Goal: Information Seeking & Learning: Learn about a topic

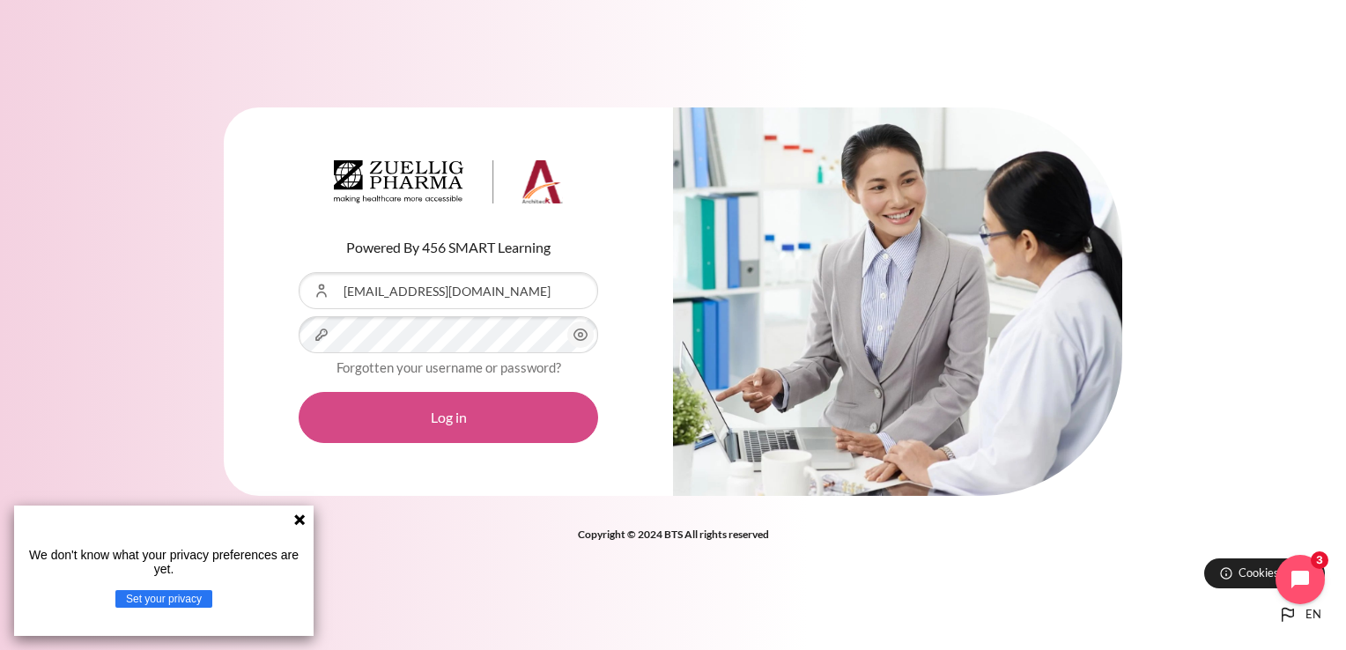
drag, startPoint x: 493, startPoint y: 416, endPoint x: 505, endPoint y: 421, distance: 12.6
click at [493, 416] on button "Log in" at bounding box center [449, 417] width 300 height 51
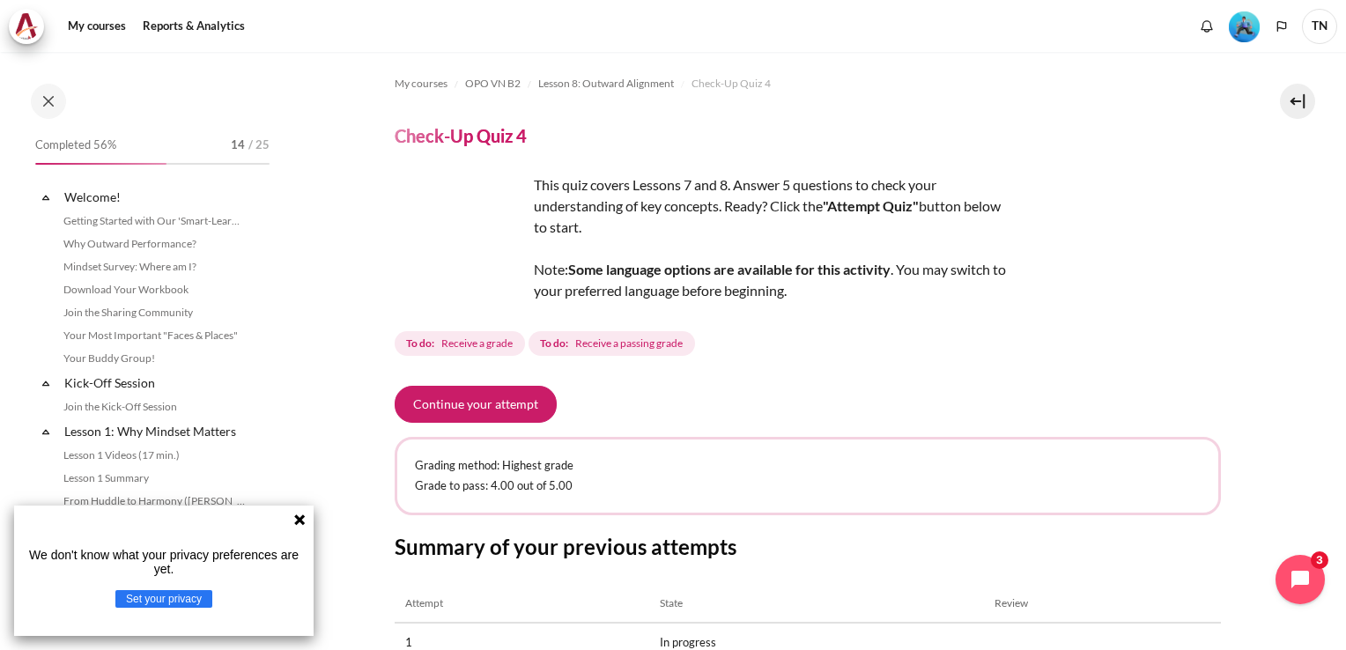
scroll to position [1244, 0]
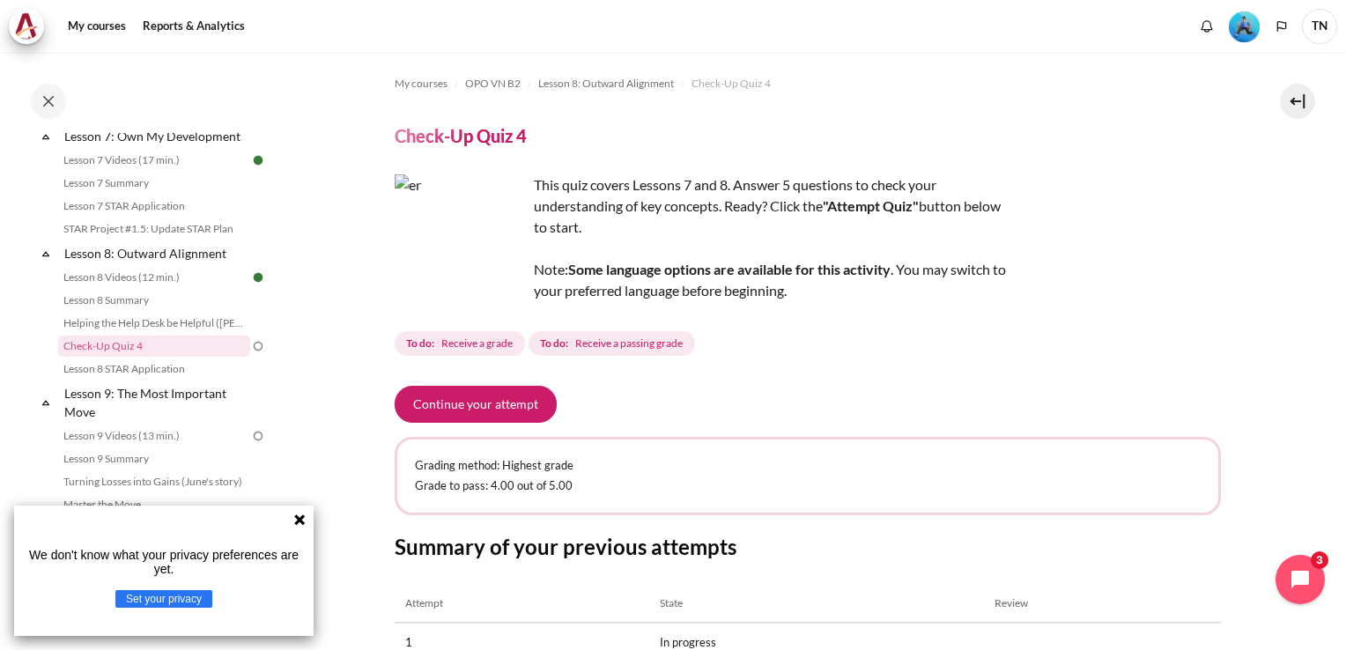
click at [300, 516] on icon at bounding box center [300, 520] width 14 height 14
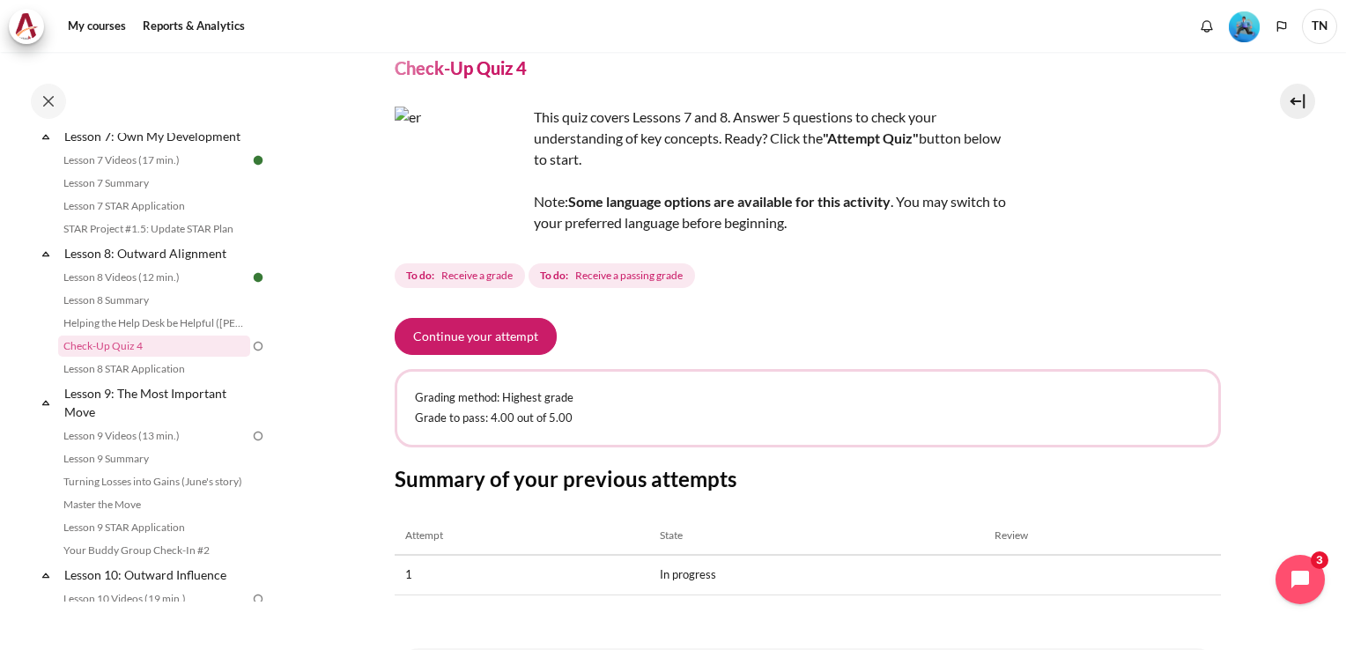
scroll to position [156, 0]
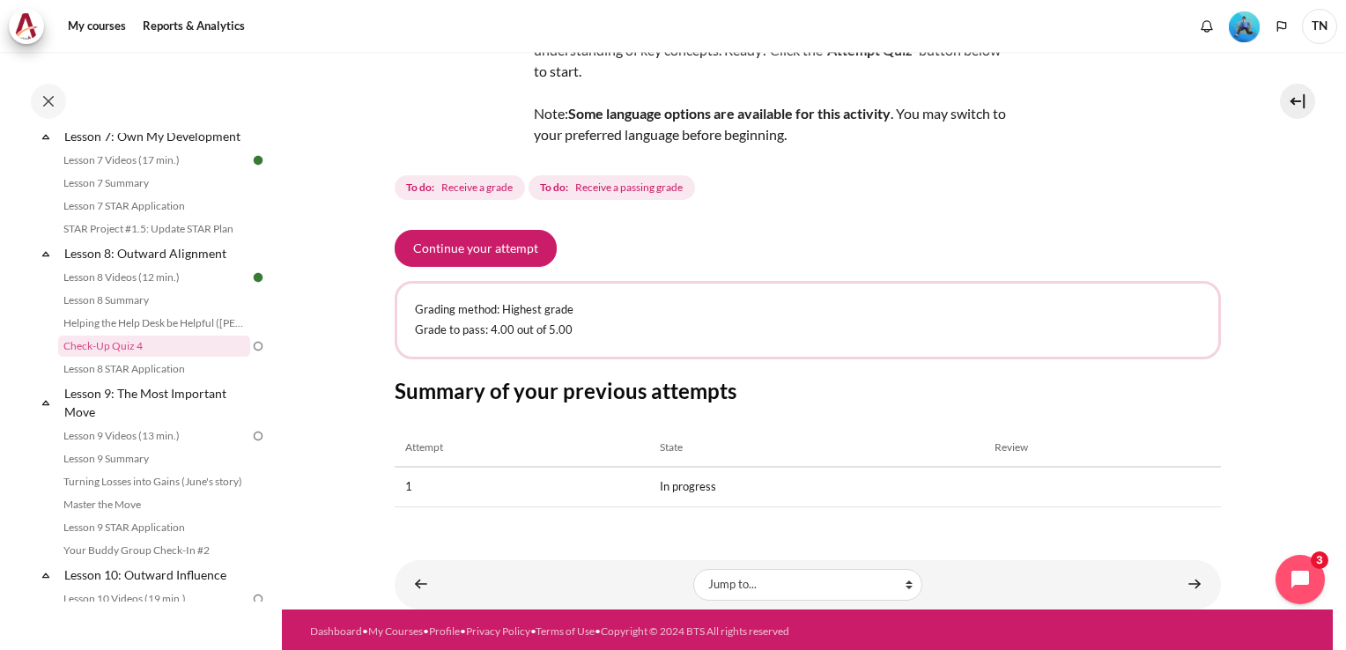
click at [1002, 442] on th "Review" at bounding box center [1102, 448] width 236 height 38
click at [693, 487] on td "In progress" at bounding box center [816, 487] width 335 height 40
click at [522, 245] on button "Continue your attempt" at bounding box center [476, 248] width 162 height 37
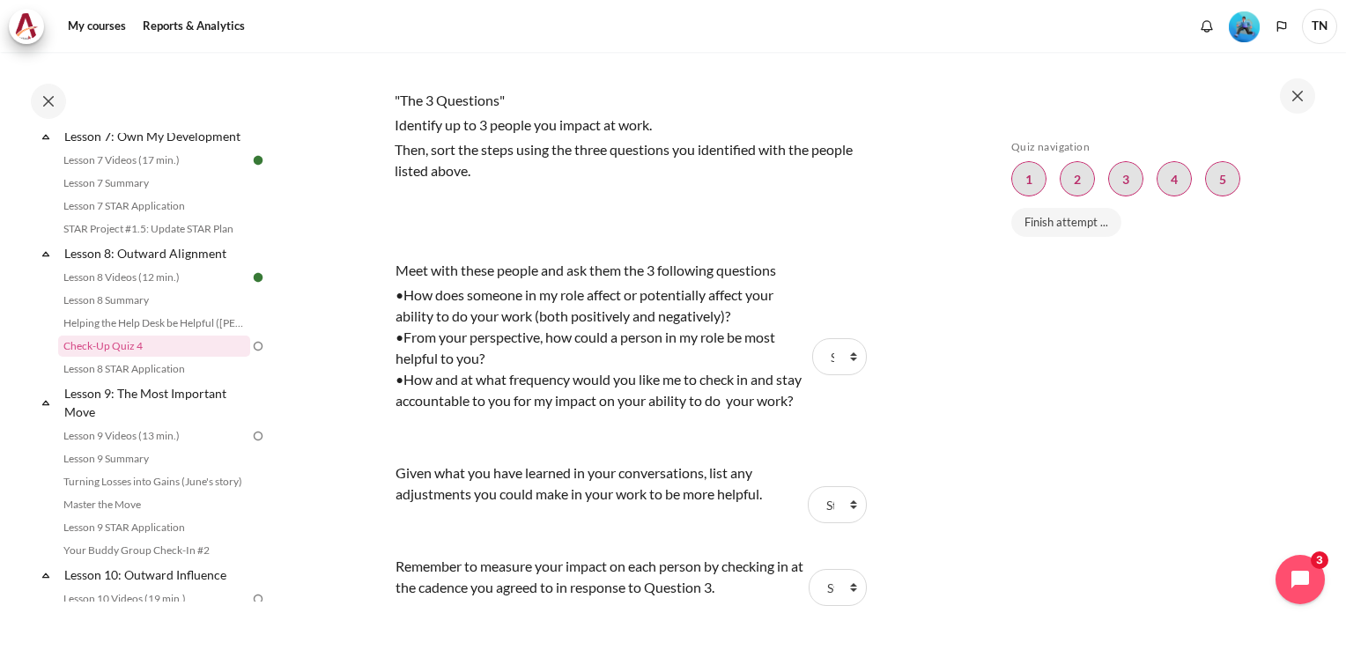
scroll to position [1586, 0]
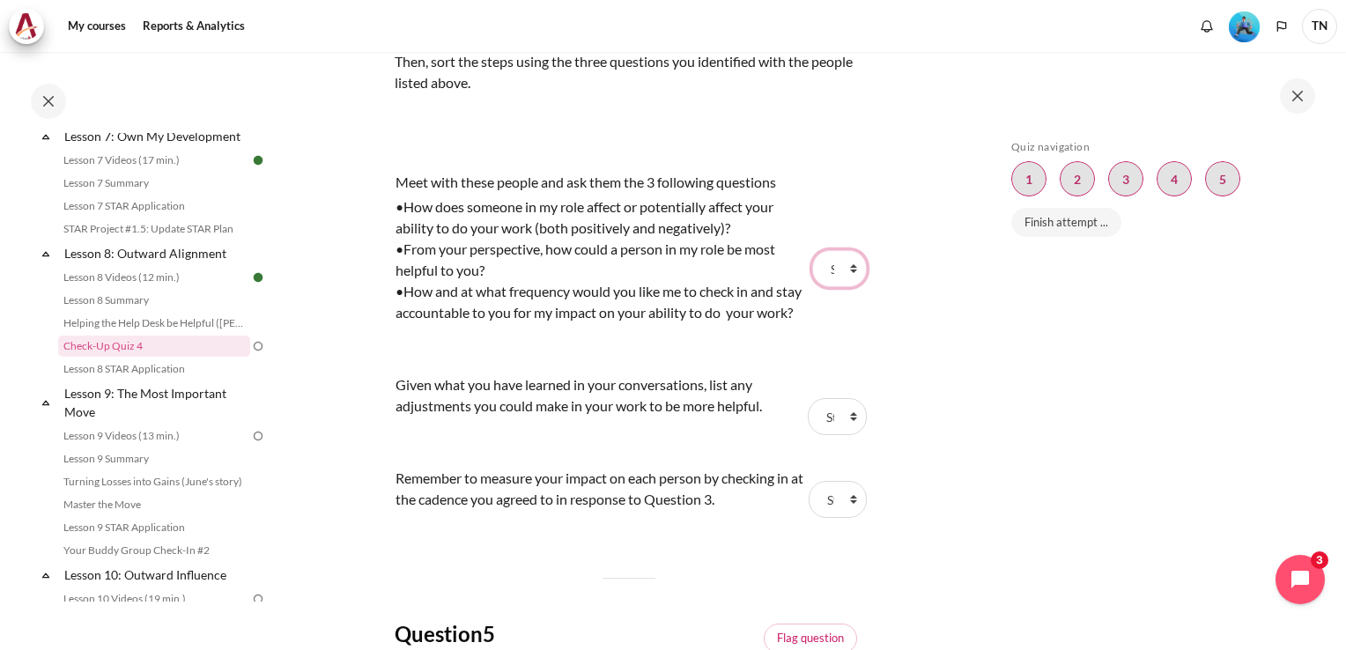
click at [832, 287] on select "Choose... Step 2 Step 3 Step 1" at bounding box center [839, 268] width 55 height 37
click at [843, 287] on select "Choose... Step 2 Step 3 Step 1" at bounding box center [839, 268] width 55 height 37
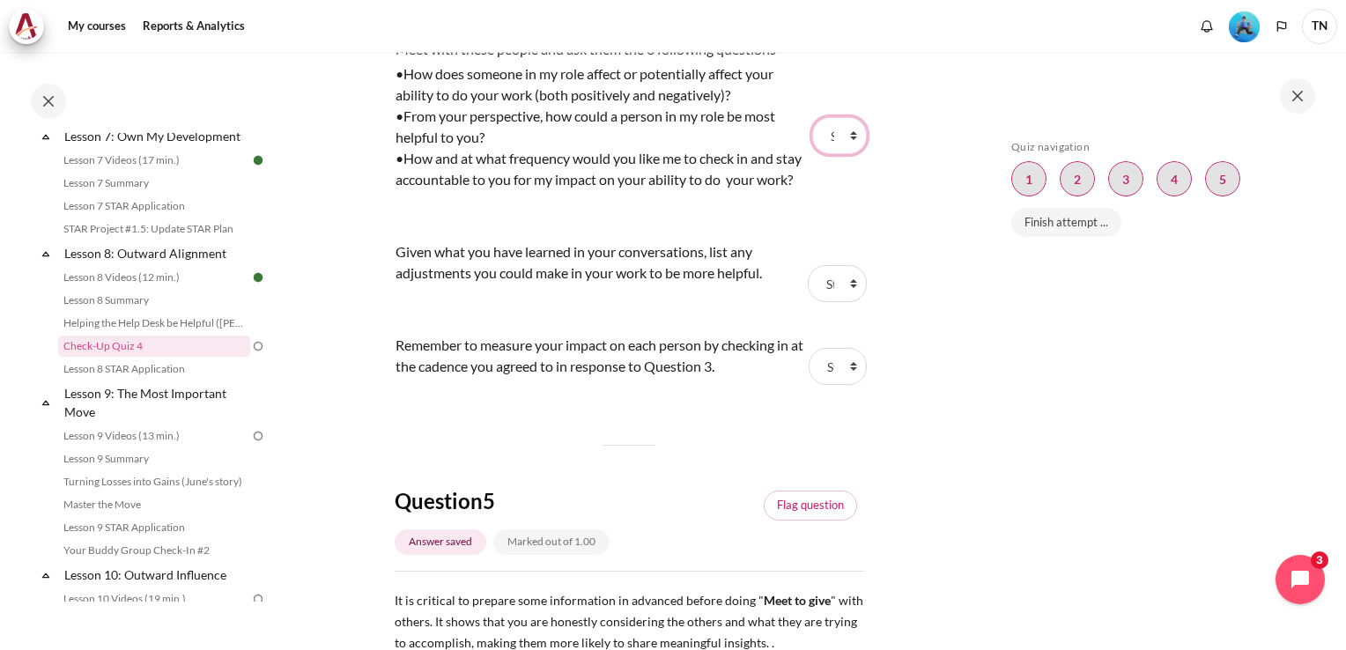
scroll to position [1762, 0]
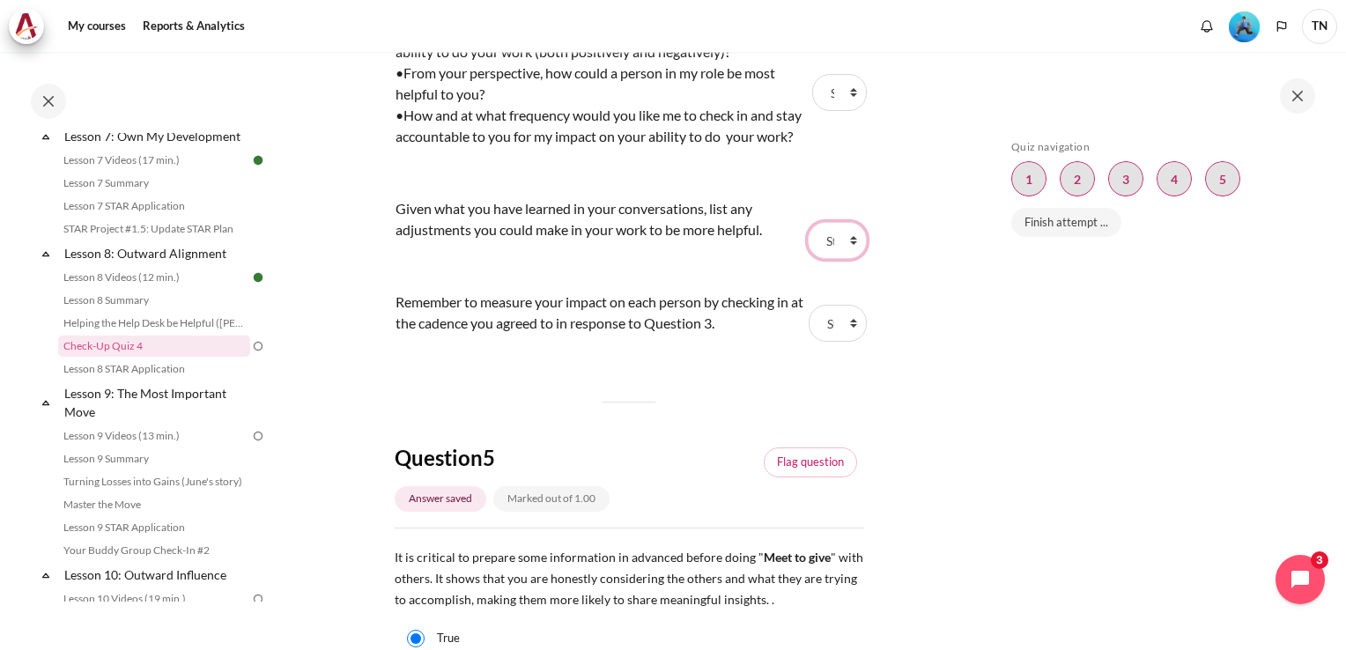
click at [821, 259] on select "Choose... Step 2 Step 3 Step 1" at bounding box center [837, 240] width 58 height 37
click at [824, 342] on select "Choose... Step 2 Step 3 Step 1" at bounding box center [838, 323] width 58 height 37
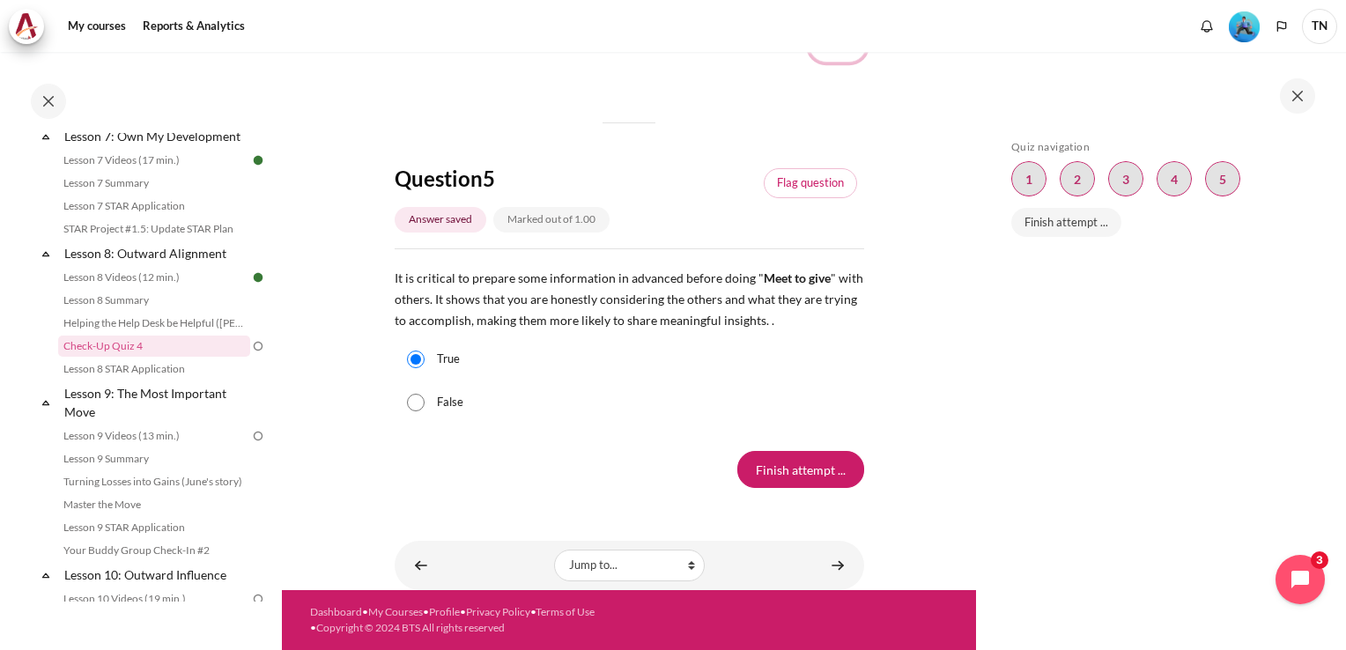
scroll to position [2115, 0]
click at [804, 488] on input "Finish attempt ..." at bounding box center [800, 469] width 127 height 37
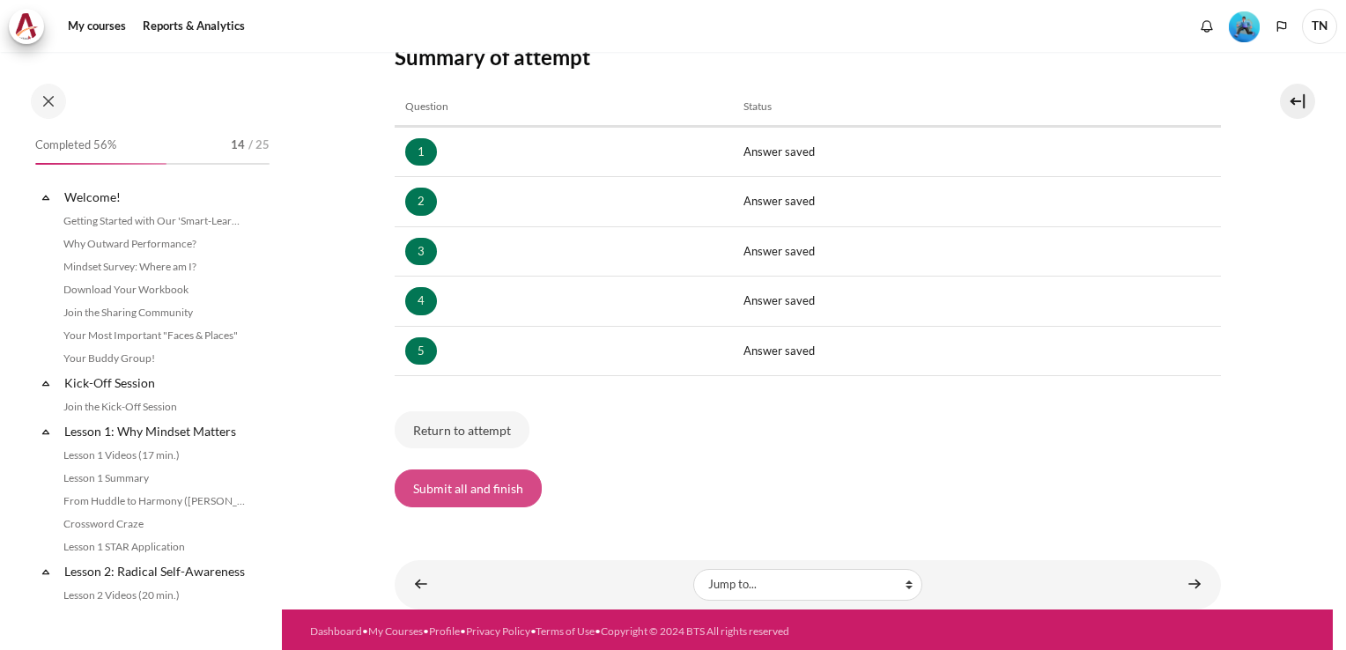
scroll to position [1244, 0]
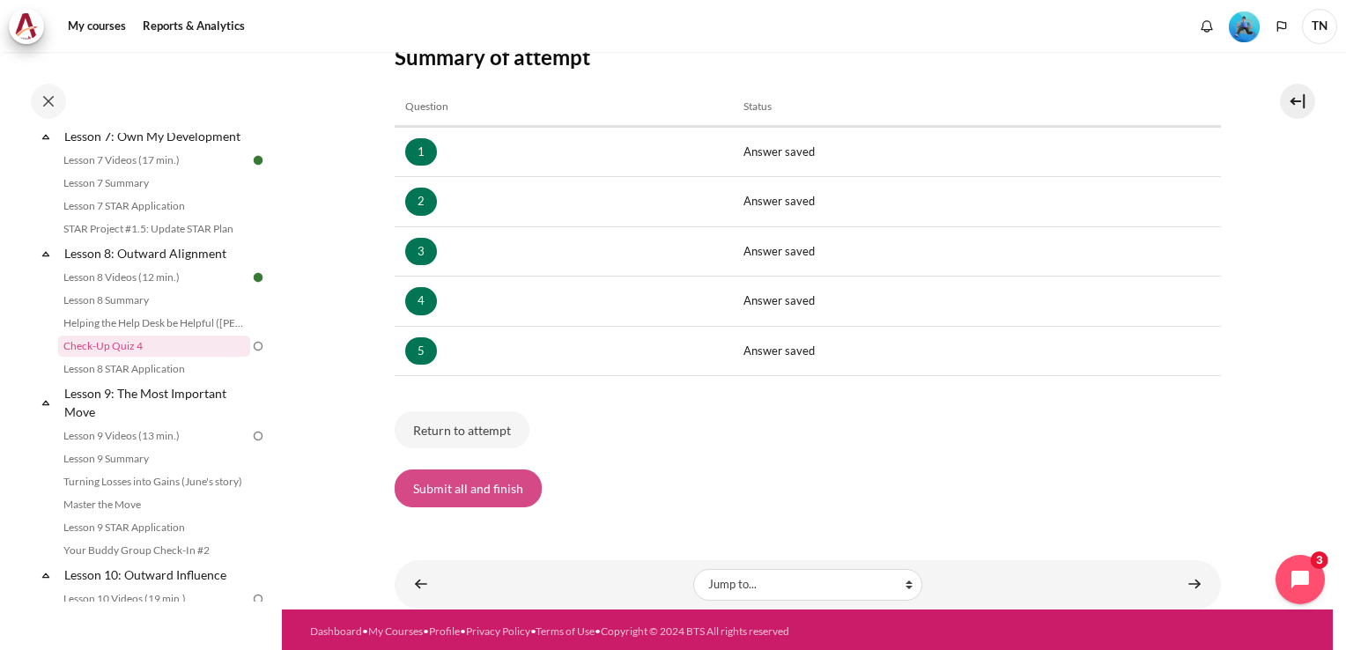
click at [500, 487] on button "Submit all and finish" at bounding box center [468, 488] width 147 height 37
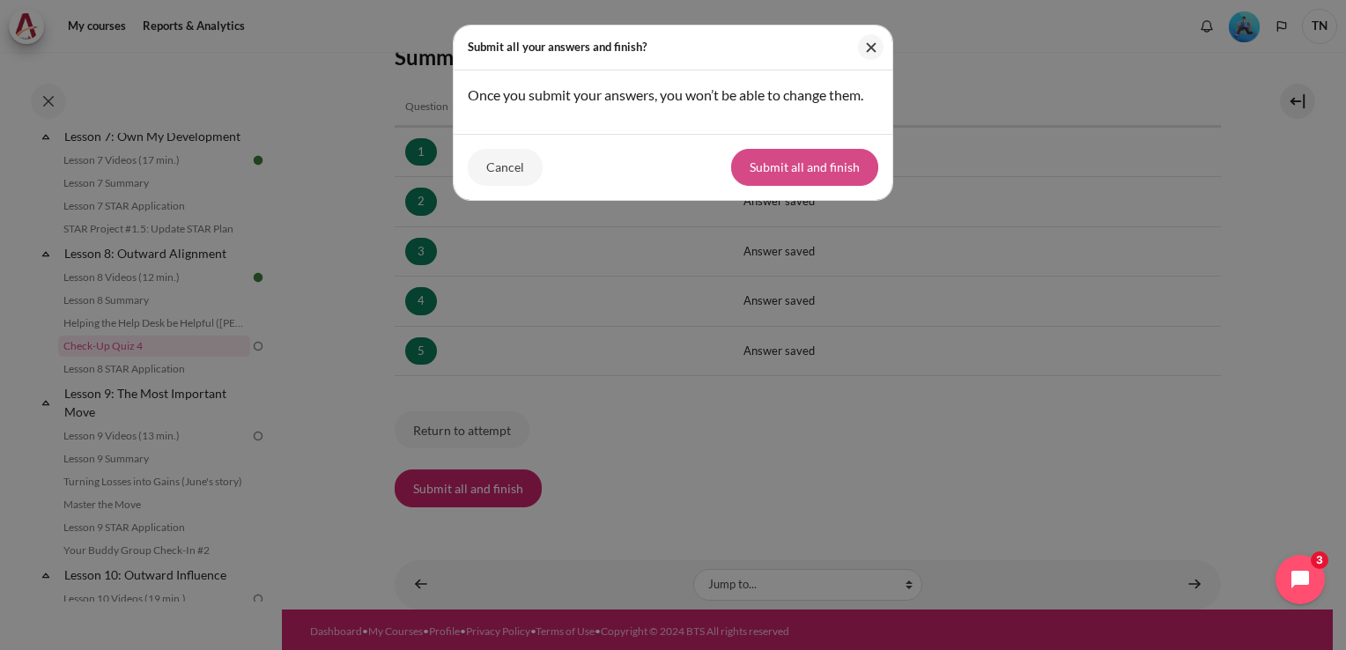
click at [782, 158] on button "Submit all and finish" at bounding box center [804, 167] width 147 height 37
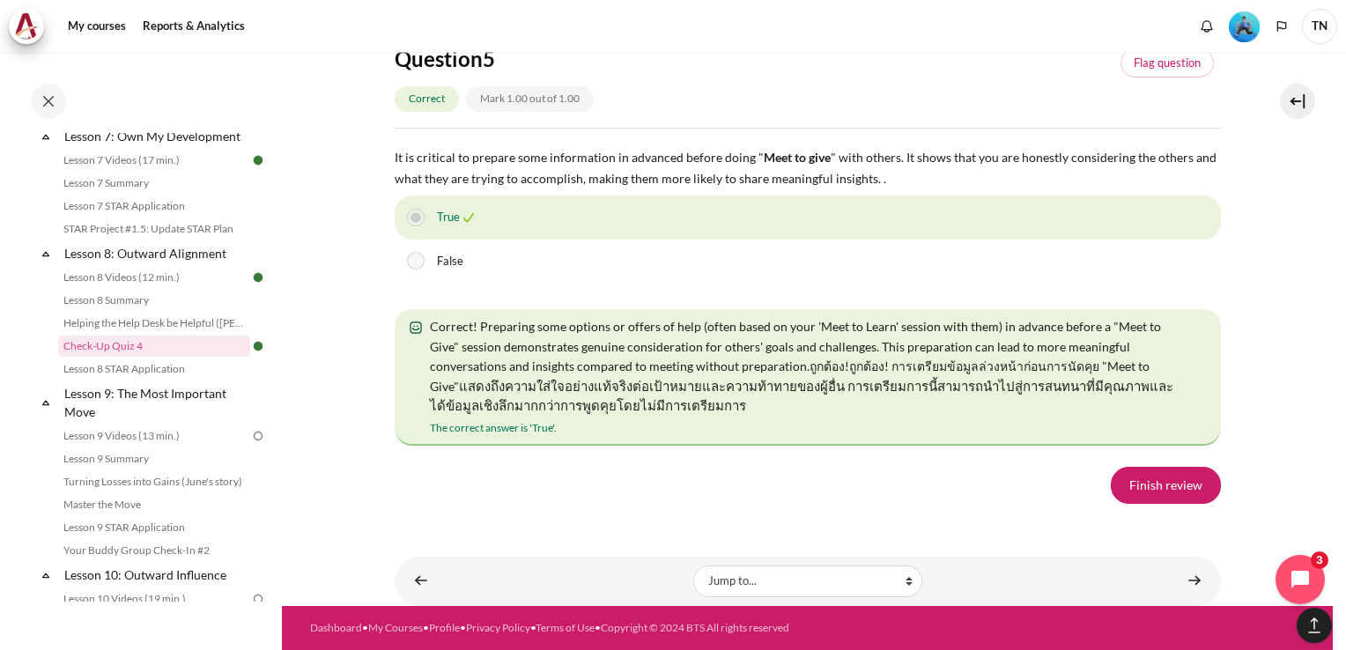
scroll to position [3324, 0]
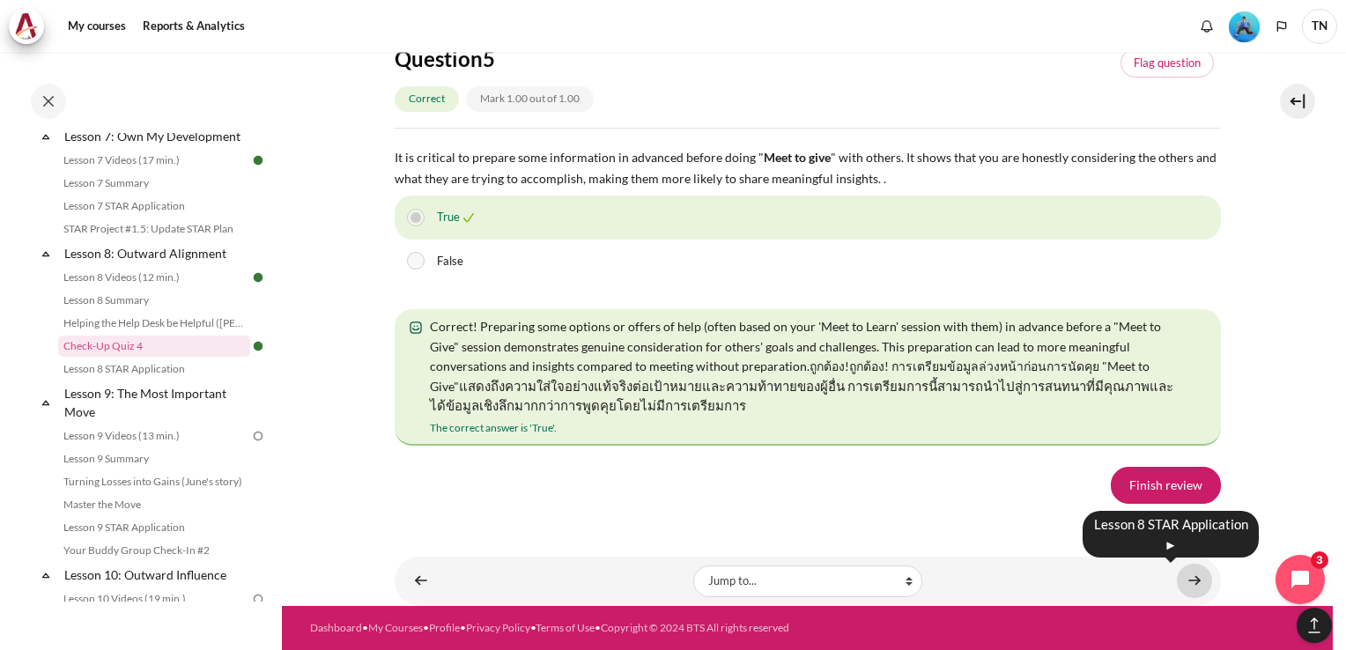
click at [1182, 582] on link "Content" at bounding box center [1194, 581] width 35 height 34
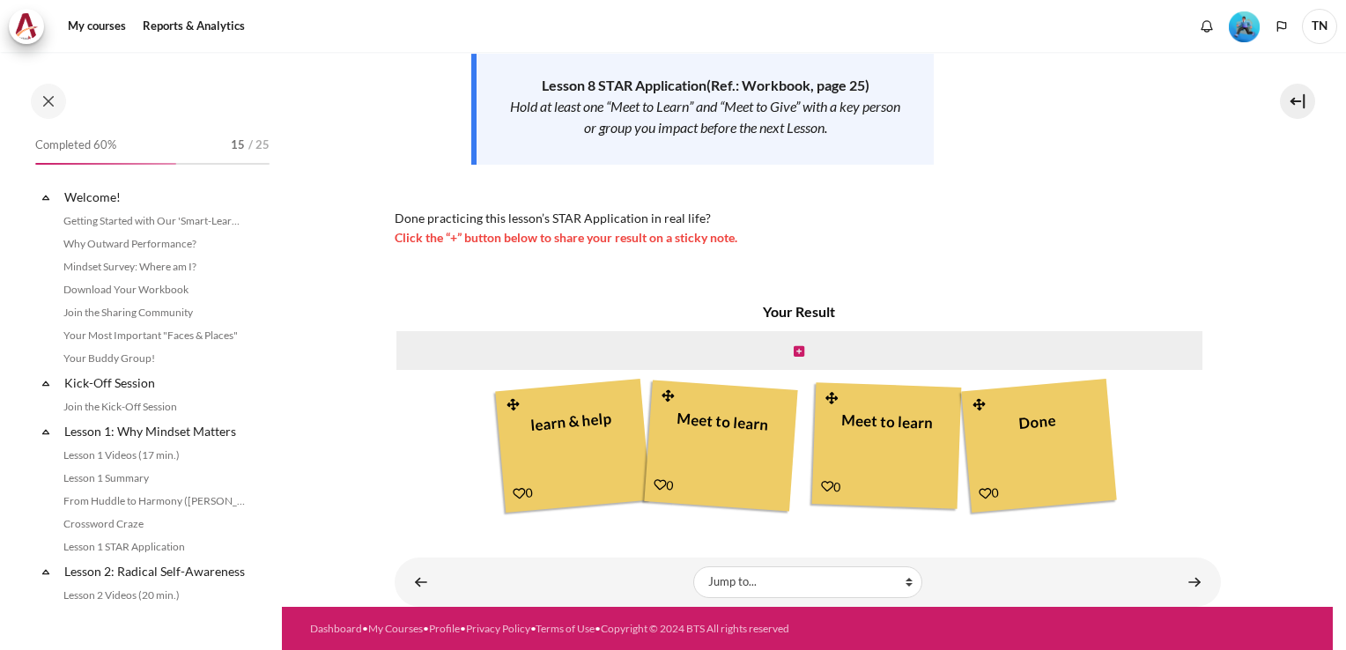
scroll to position [1266, 0]
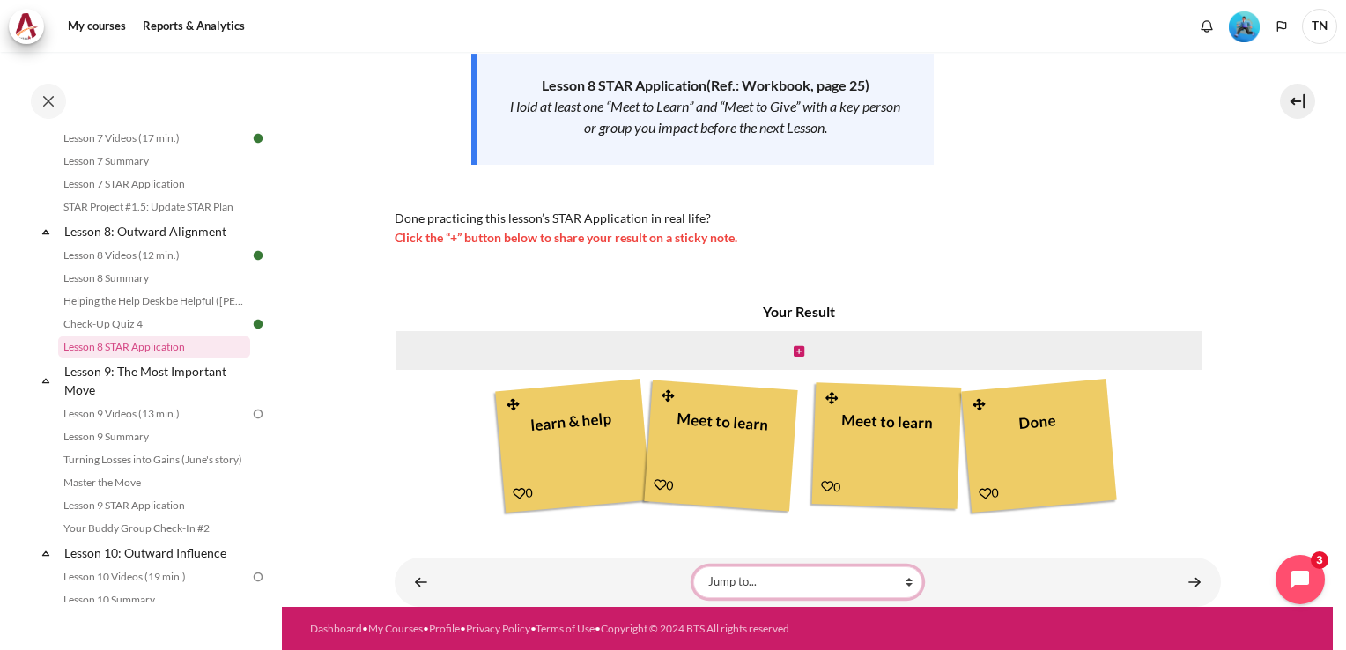
click at [732, 576] on select "Jump to... Getting Started with Our 'Smart-Learning' Platform Why Outward Perfo…" at bounding box center [807, 583] width 229 height 32
click at [645, 560] on div "Jump to... Jump to... Getting Started with Our 'Smart-Learning' Platform Why Ou…" at bounding box center [808, 582] width 826 height 49
click at [798, 347] on icon "Content" at bounding box center [799, 351] width 11 height 12
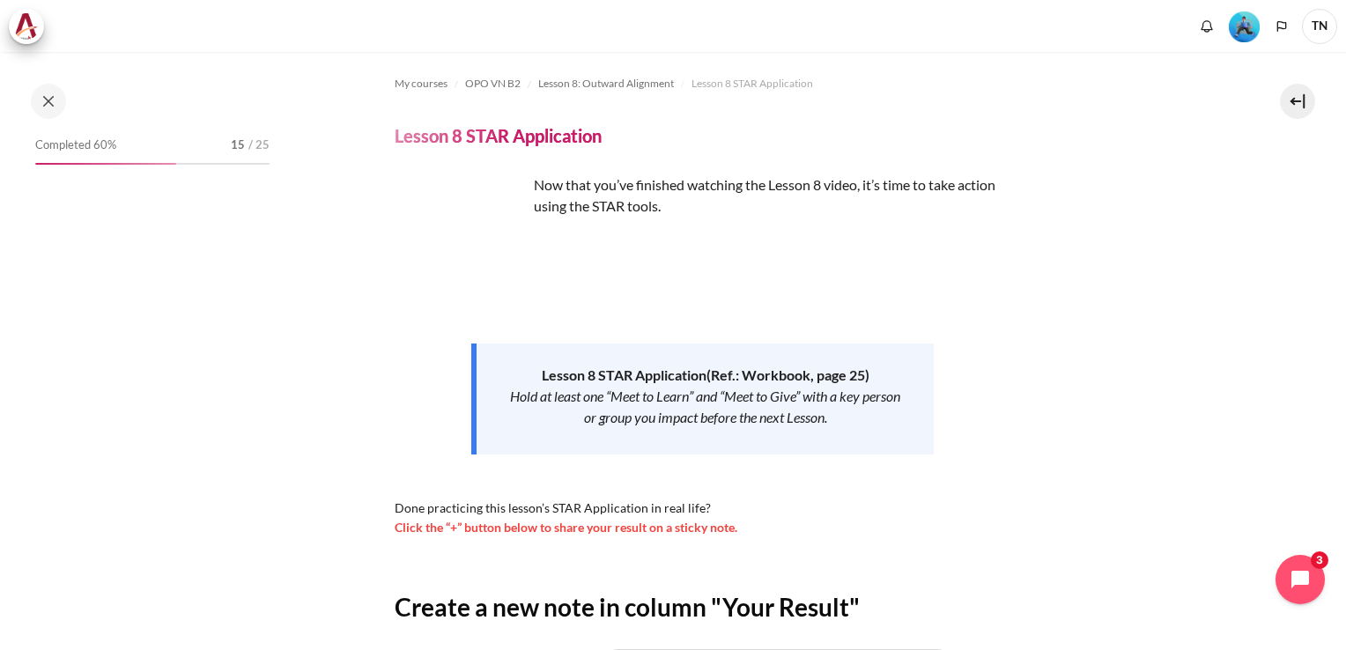
scroll to position [274, 0]
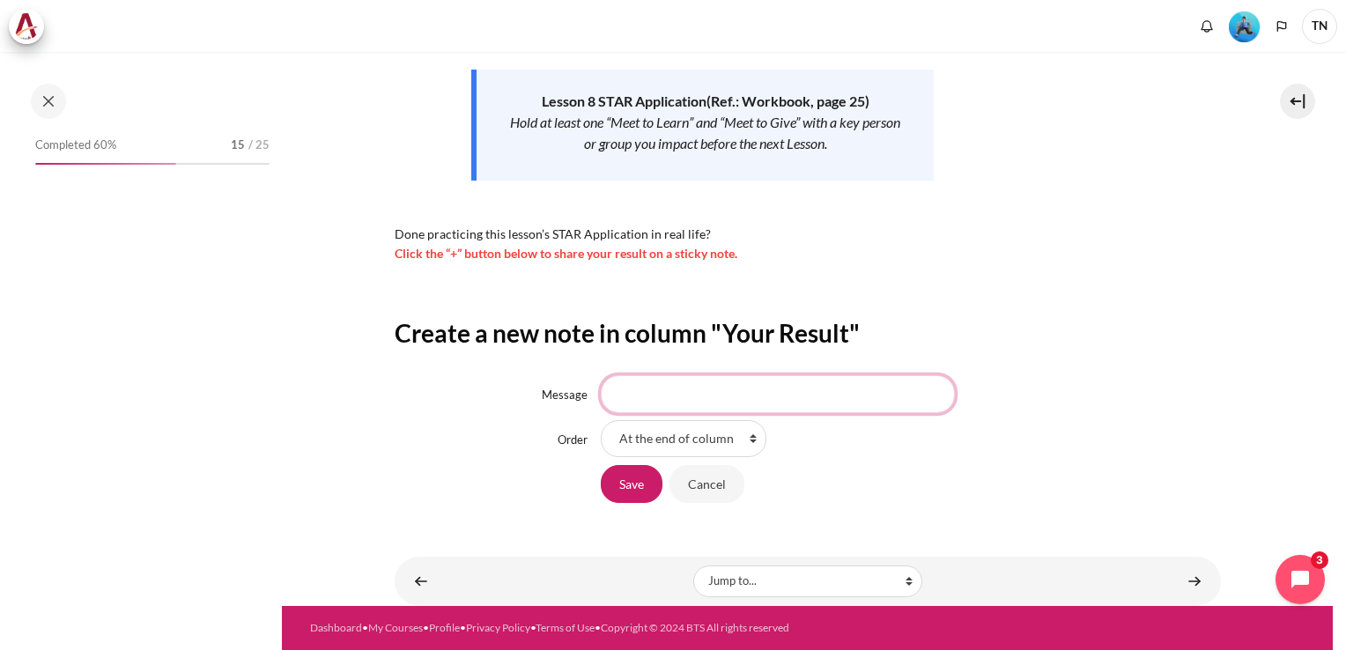
click at [641, 397] on input "Message" at bounding box center [778, 393] width 354 height 37
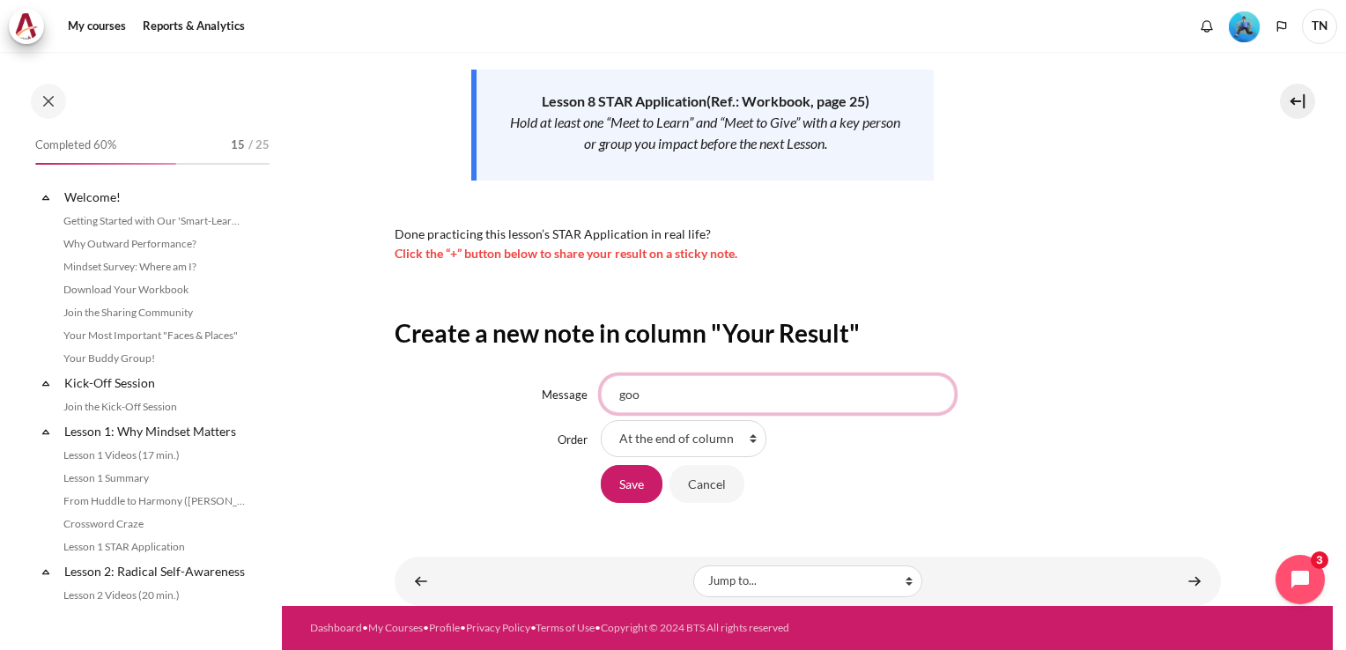
scroll to position [1266, 0]
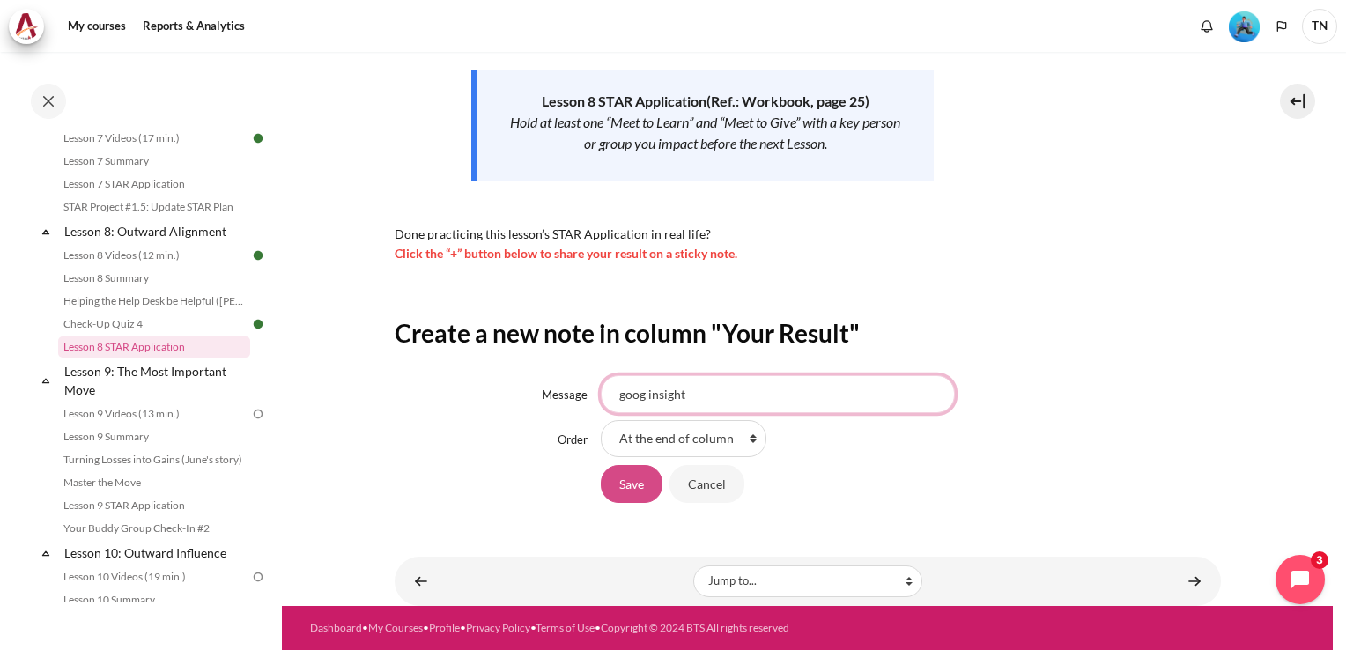
type input "goog insight"
click at [620, 492] on input "Save" at bounding box center [632, 483] width 62 height 37
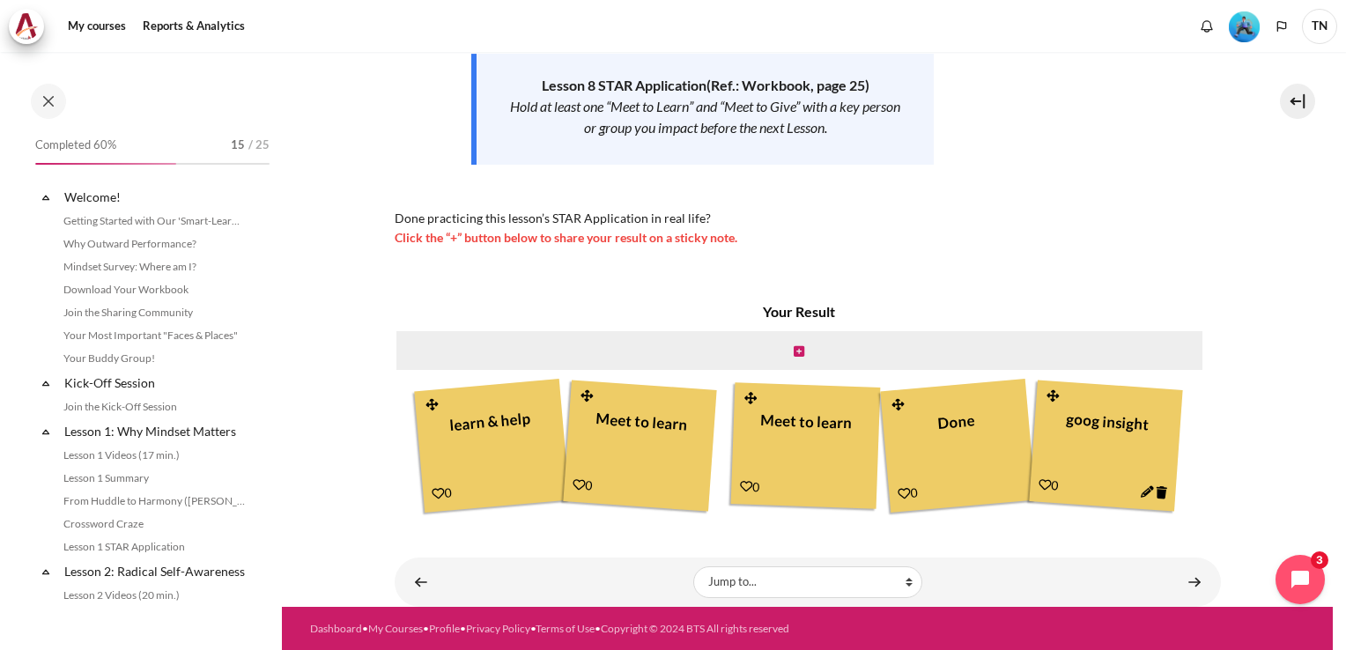
scroll to position [1266, 0]
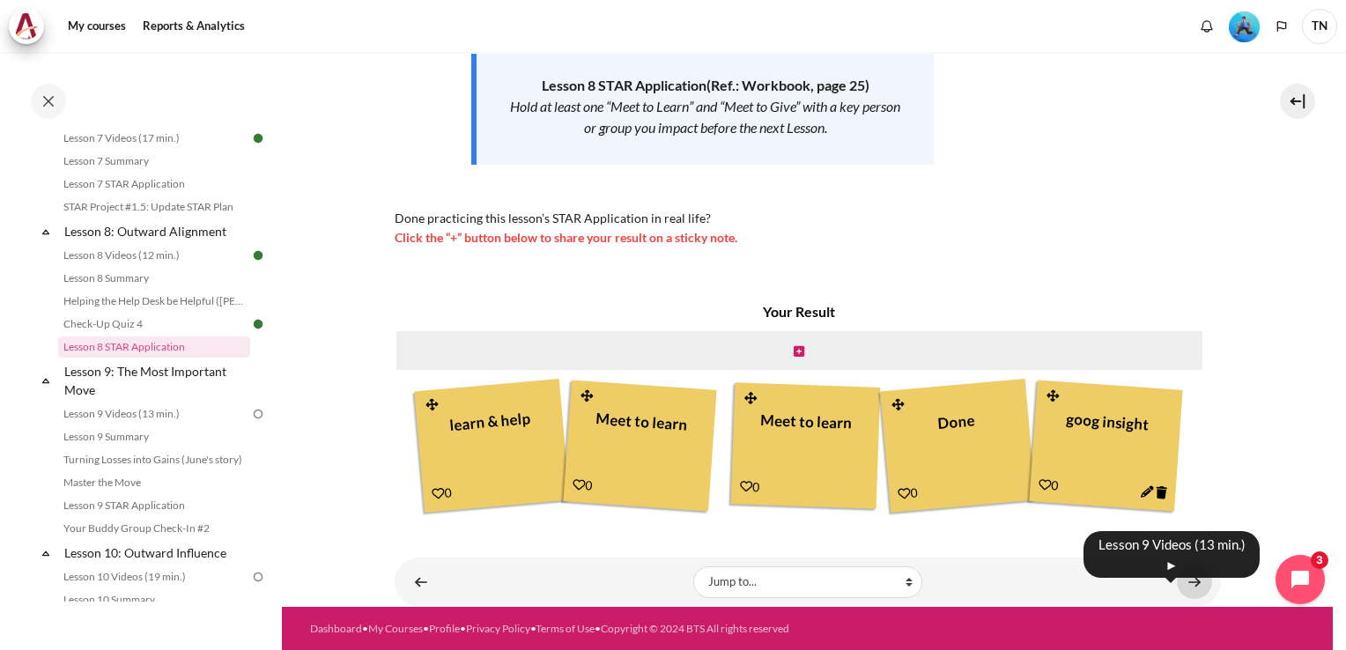
click at [1187, 582] on link "Content" at bounding box center [1194, 582] width 35 height 34
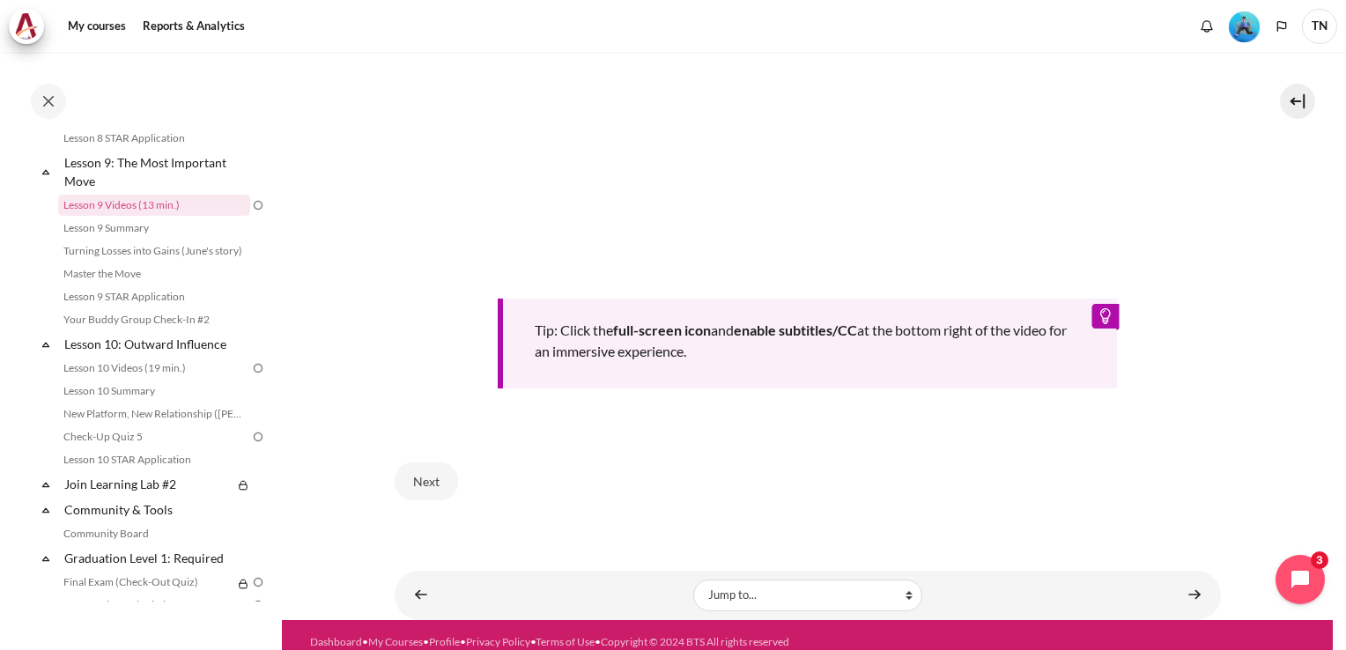
scroll to position [790, 0]
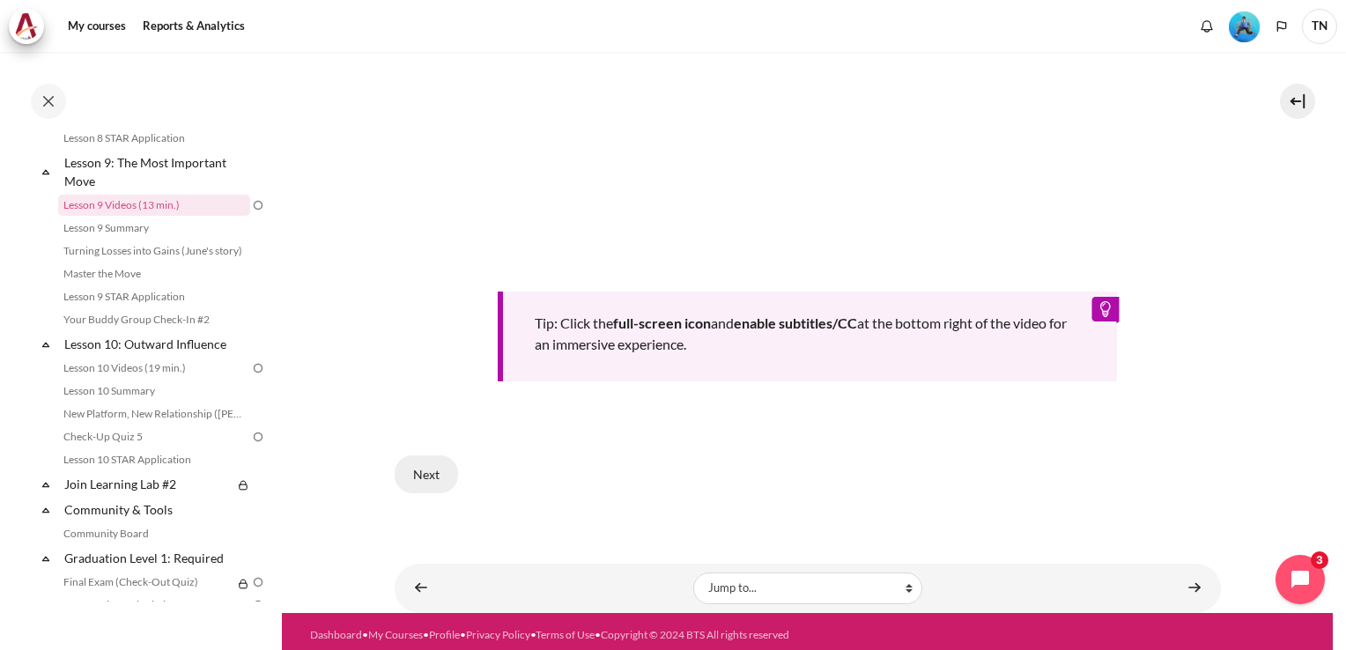
click at [416, 470] on button "Next" at bounding box center [426, 474] width 63 height 37
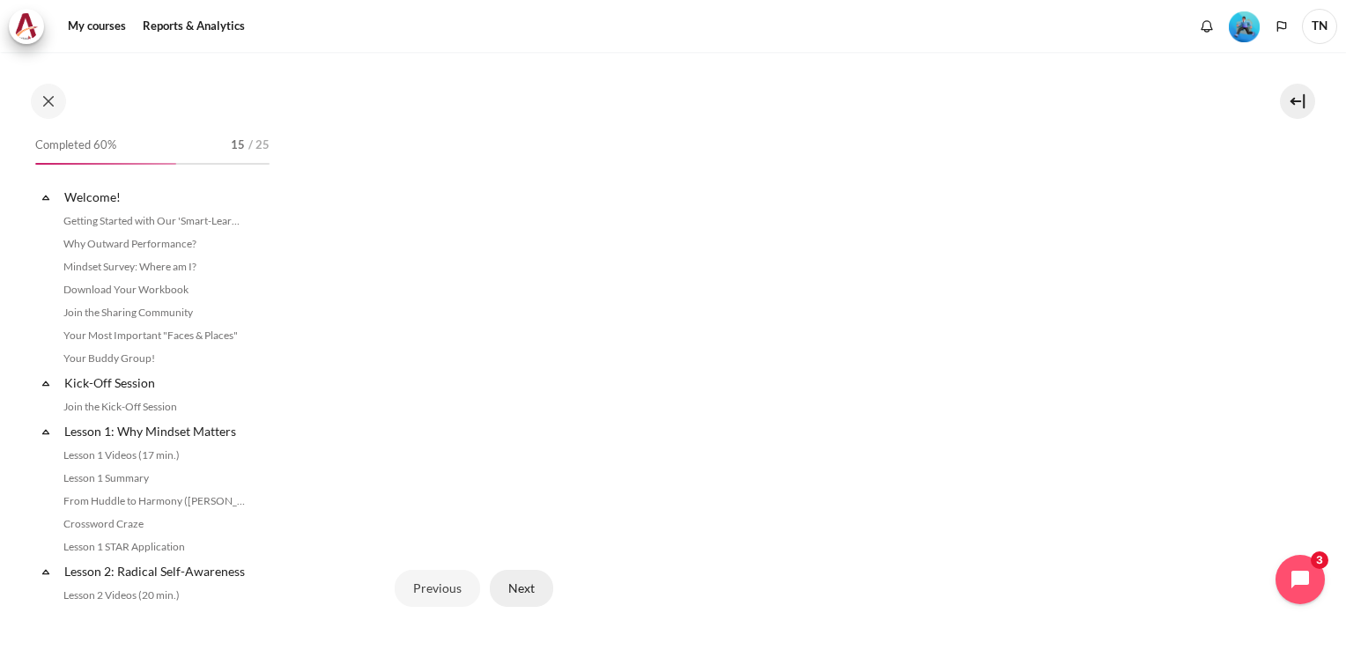
scroll to position [554, 0]
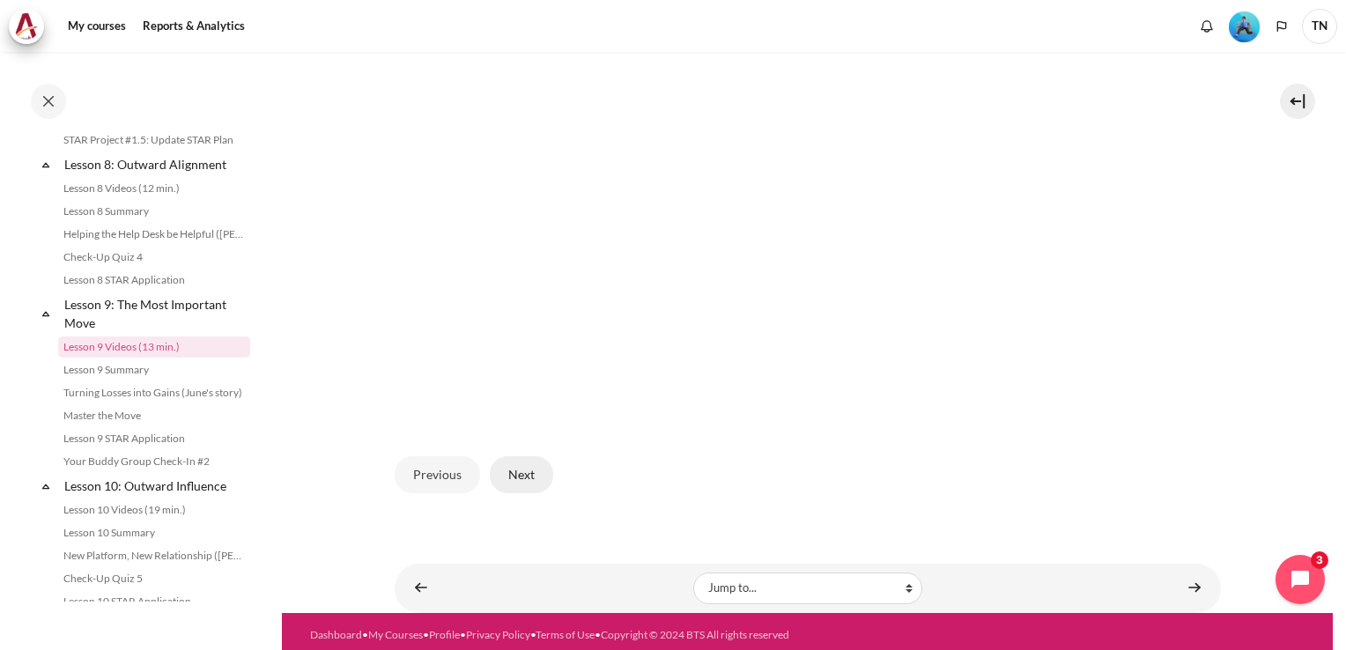
click at [515, 467] on button "Next" at bounding box center [521, 474] width 63 height 37
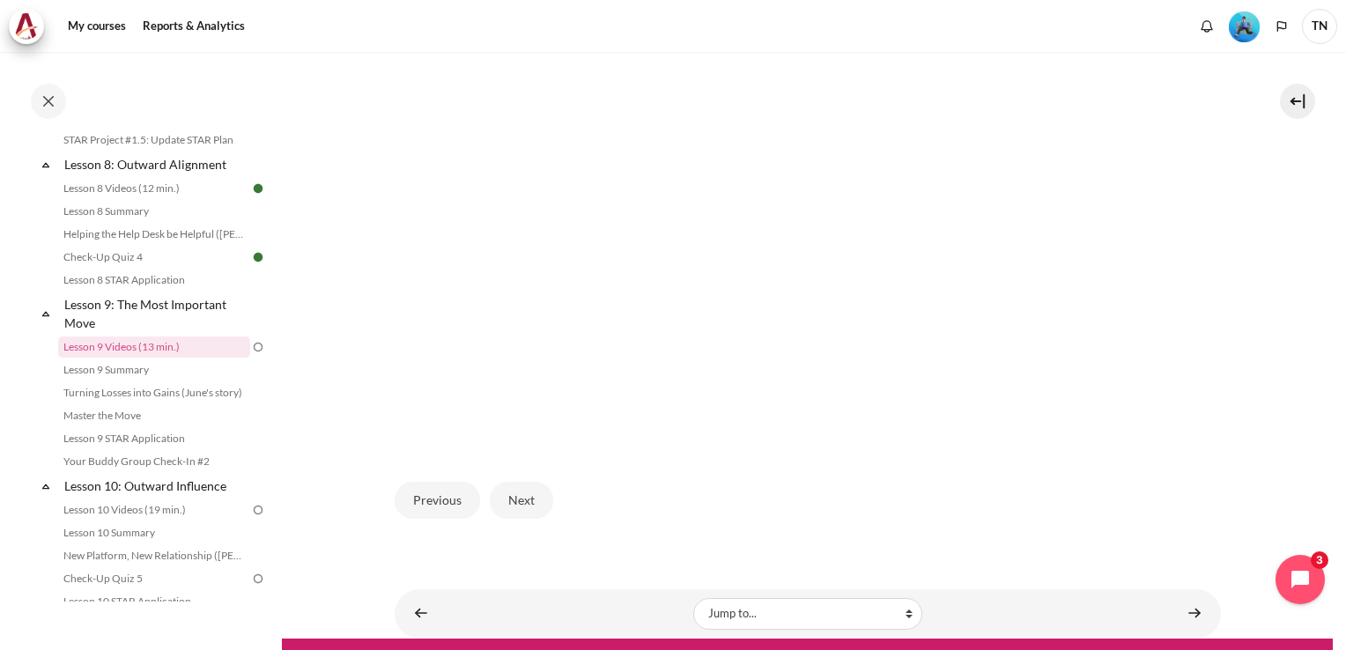
scroll to position [554, 0]
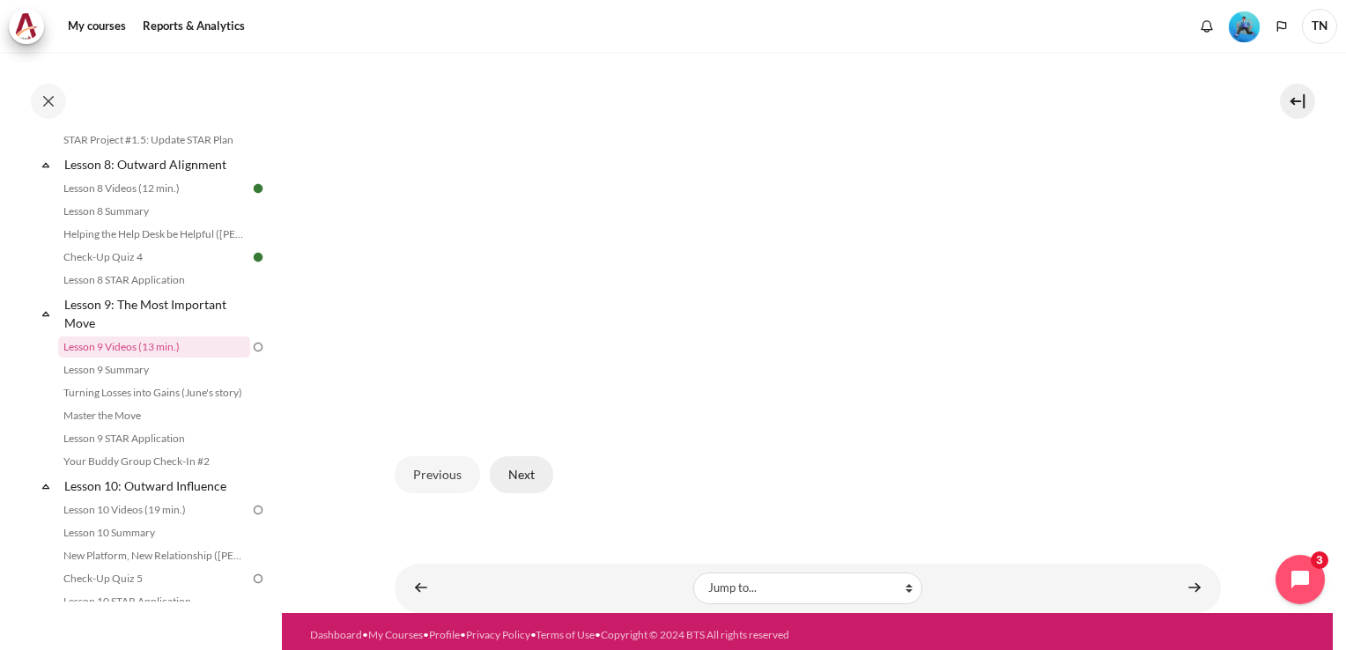
click at [503, 470] on button "Next" at bounding box center [521, 474] width 63 height 37
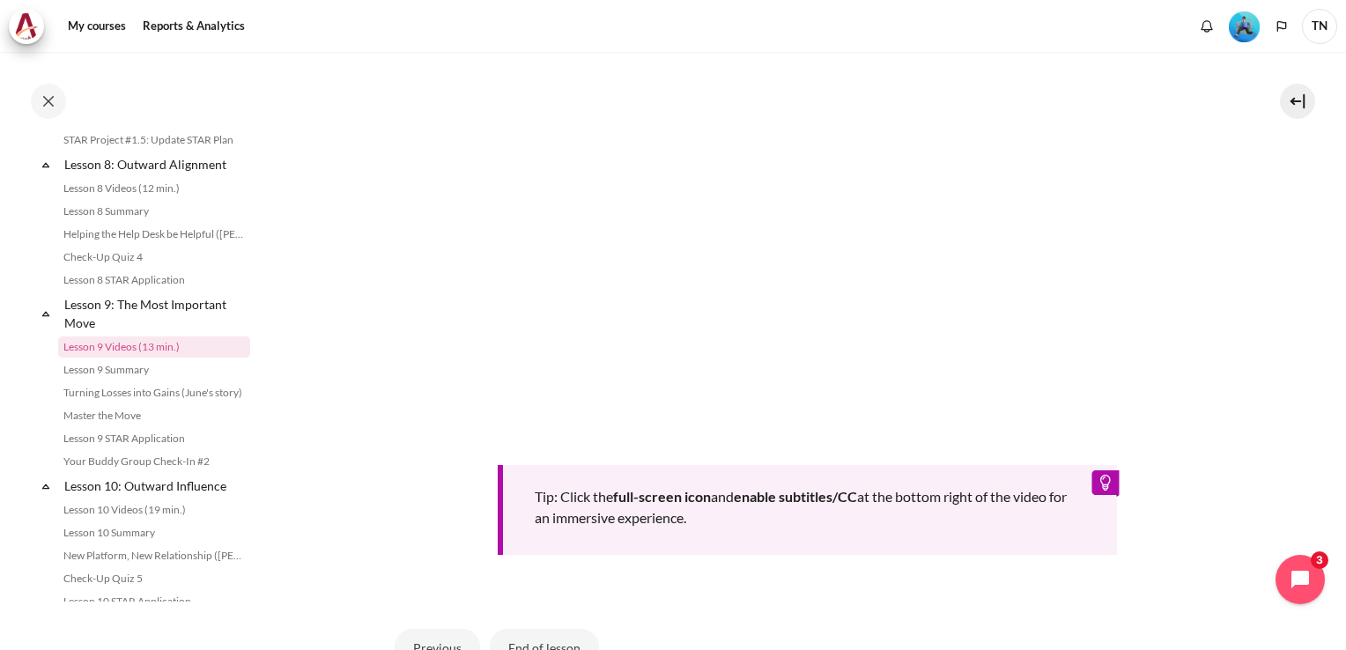
scroll to position [823, 0]
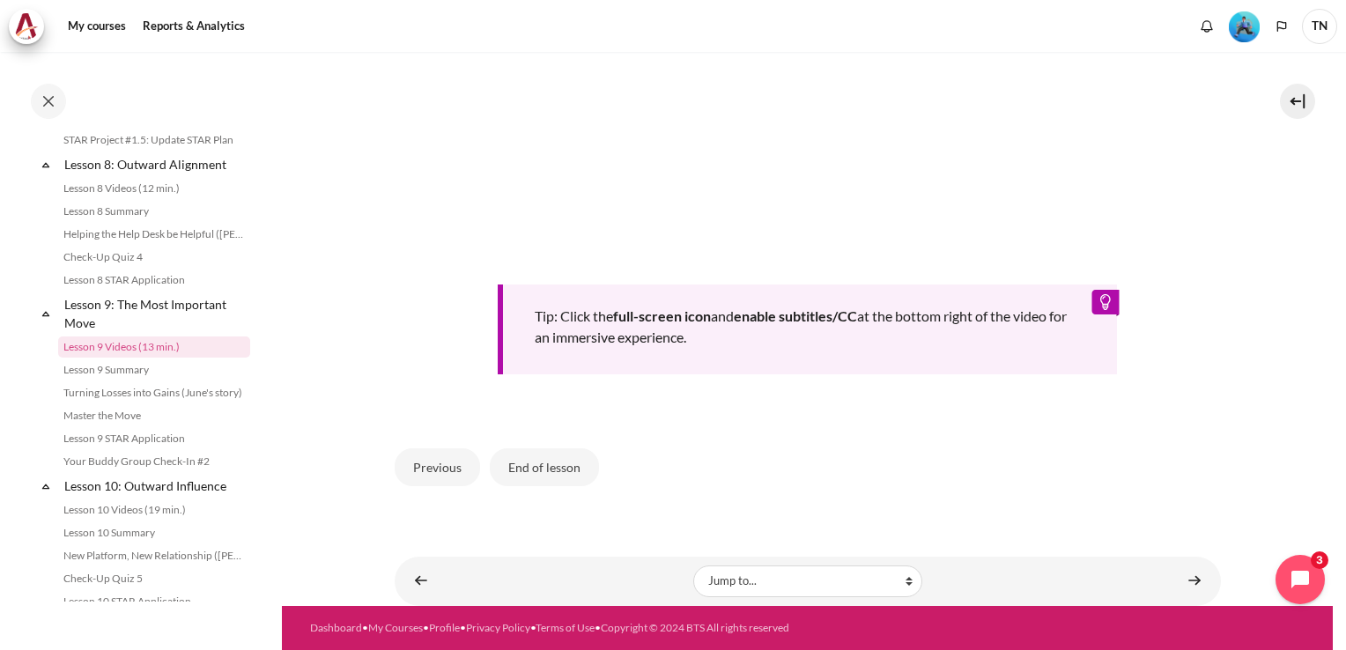
click at [543, 471] on button "End of lesson" at bounding box center [544, 466] width 109 height 37
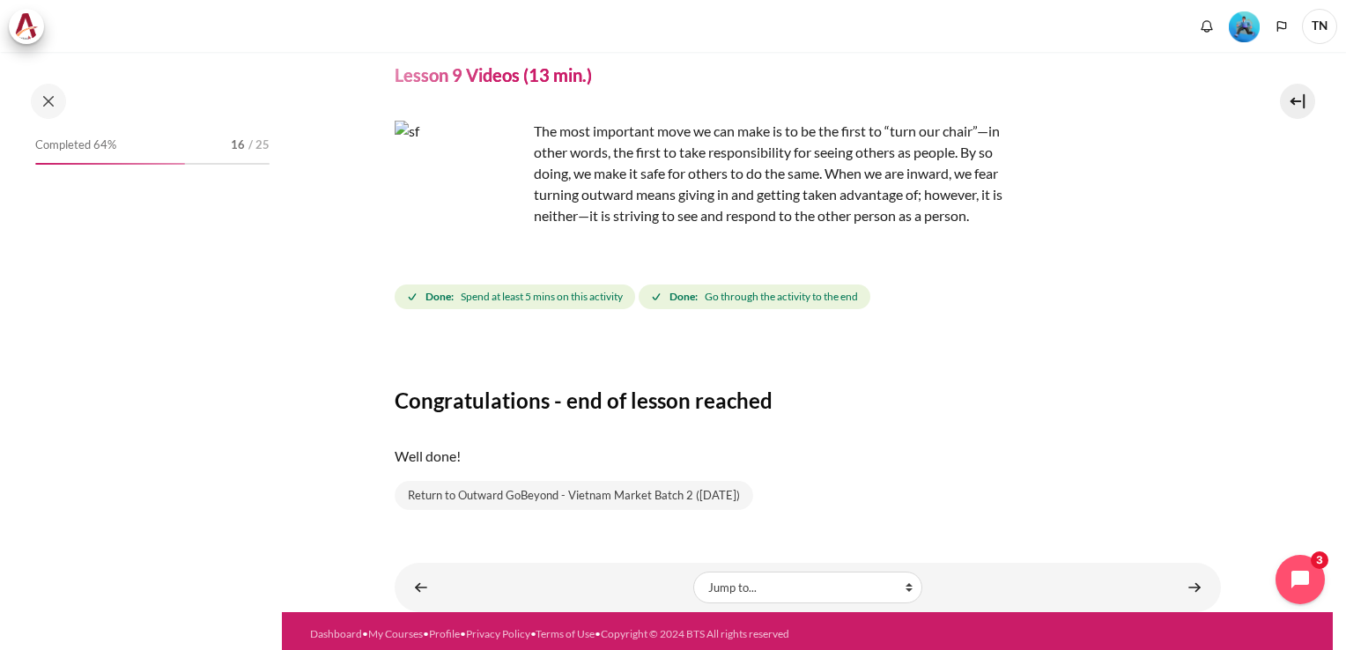
scroll to position [66, 0]
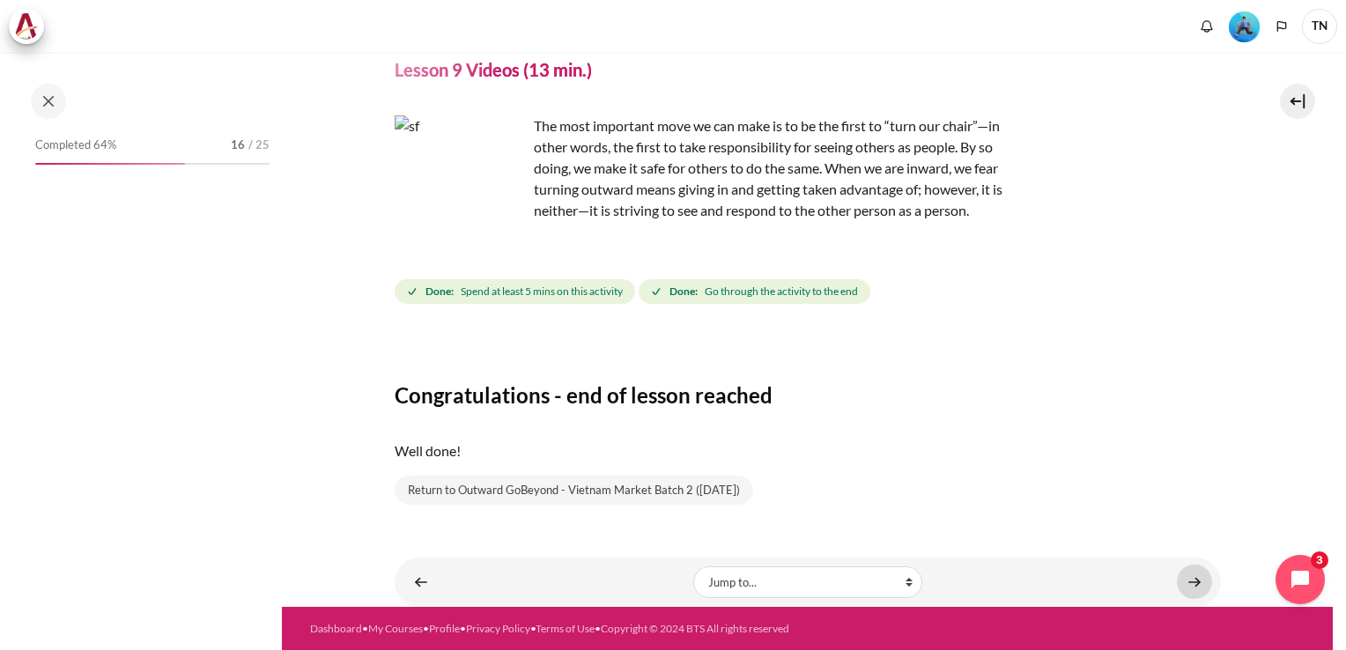
click at [1185, 583] on link "Content" at bounding box center [1194, 582] width 35 height 34
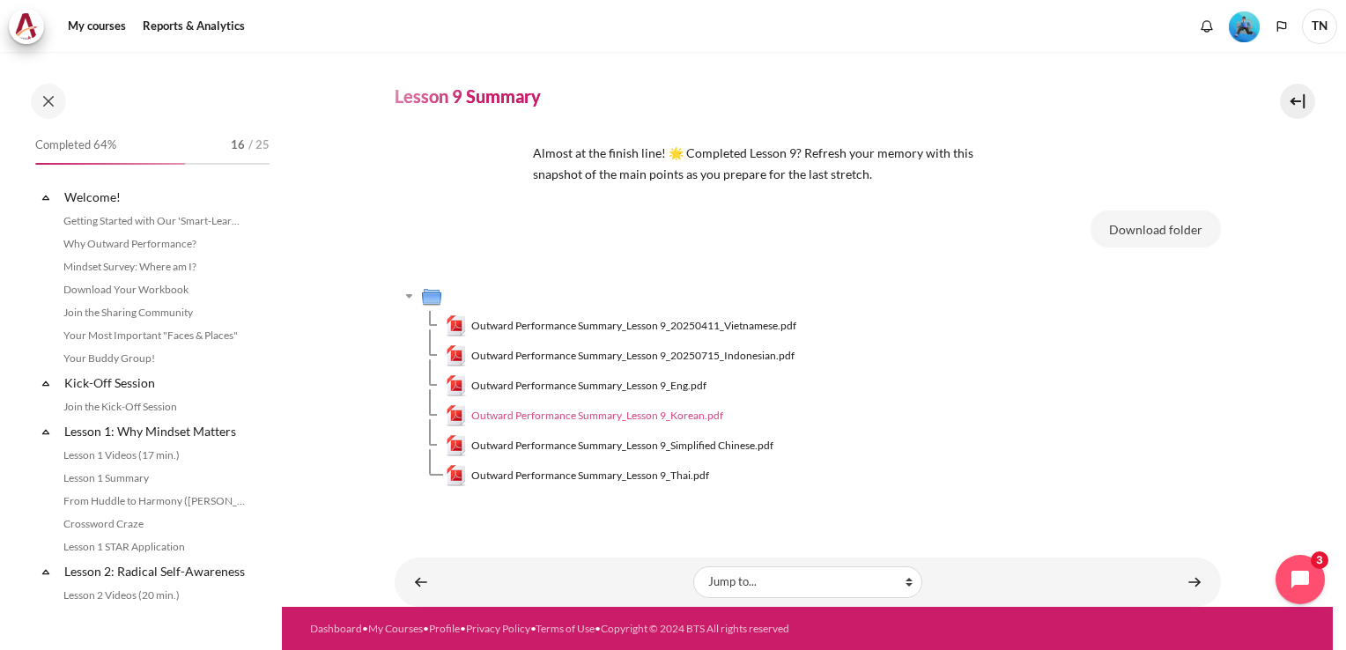
scroll to position [1357, 0]
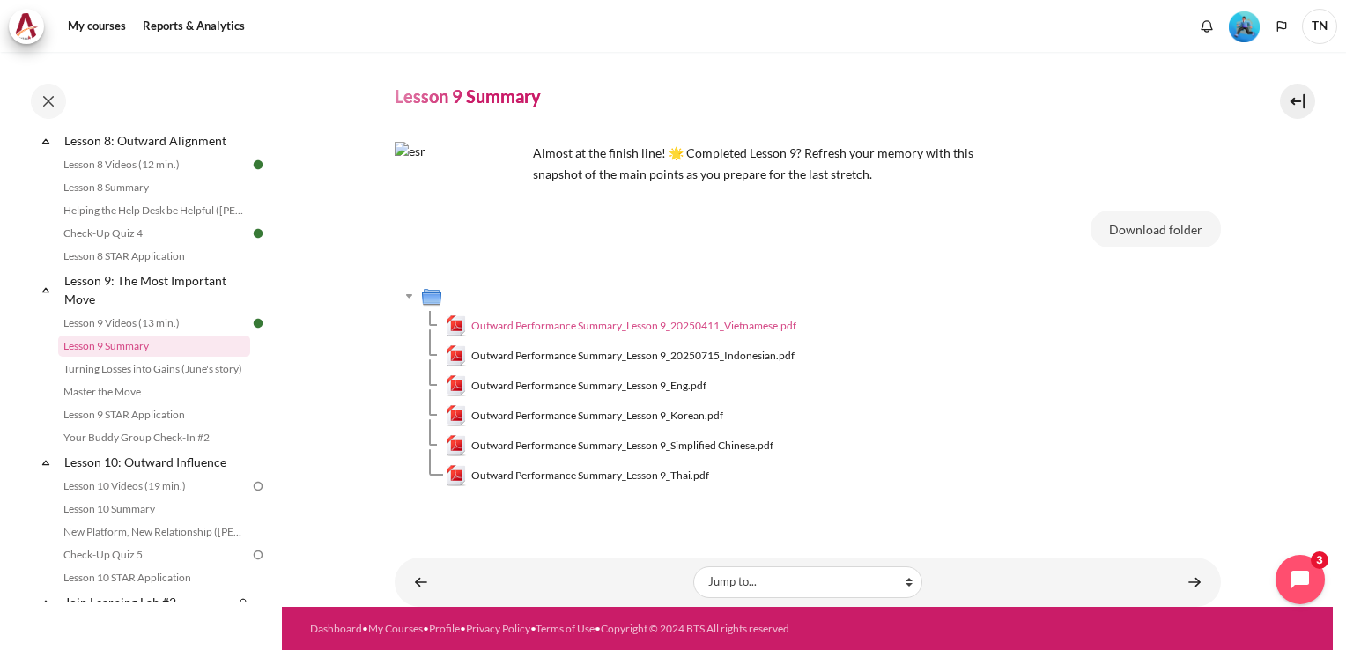
click at [727, 323] on span "Outward Performance Summary_Lesson 9_20250411_Vietnamese.pdf" at bounding box center [633, 326] width 325 height 16
click at [682, 387] on span "Outward Performance Summary_Lesson 9_Eng.pdf" at bounding box center [588, 386] width 235 height 16
click at [629, 385] on span "Outward Performance Summary_Lesson 9_Eng.pdf" at bounding box center [588, 386] width 235 height 16
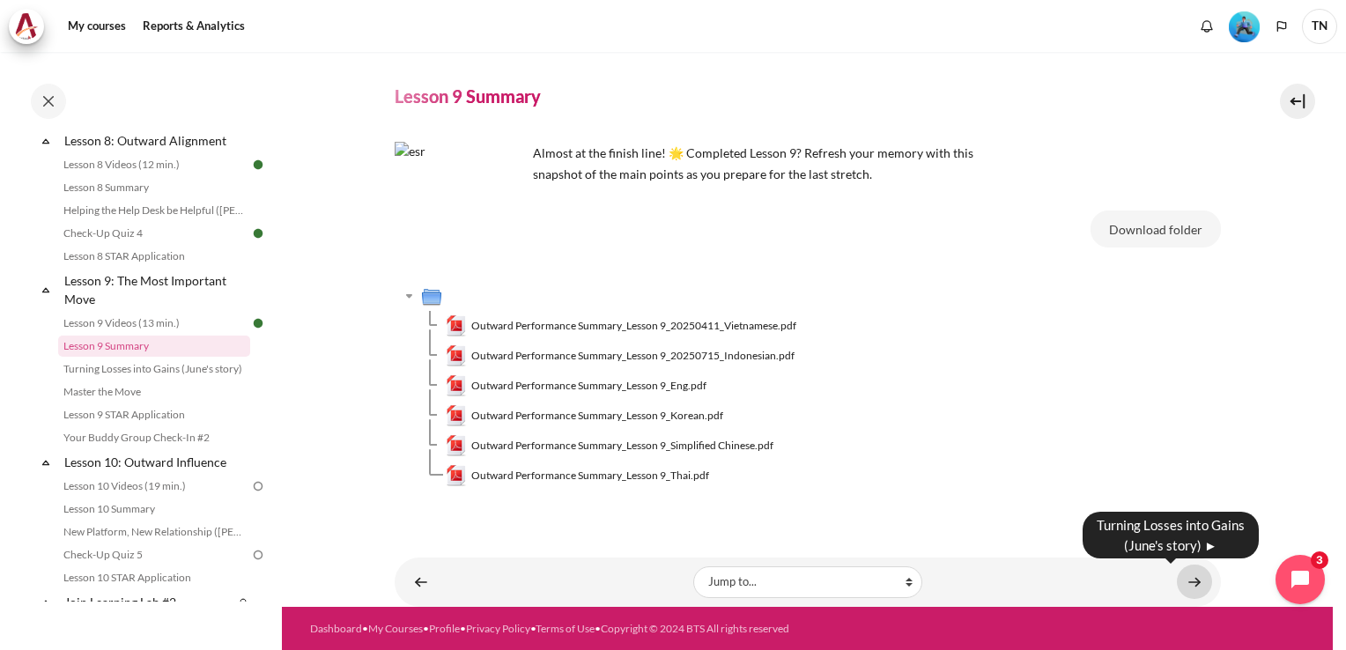
click at [1183, 586] on link "Content" at bounding box center [1194, 582] width 35 height 34
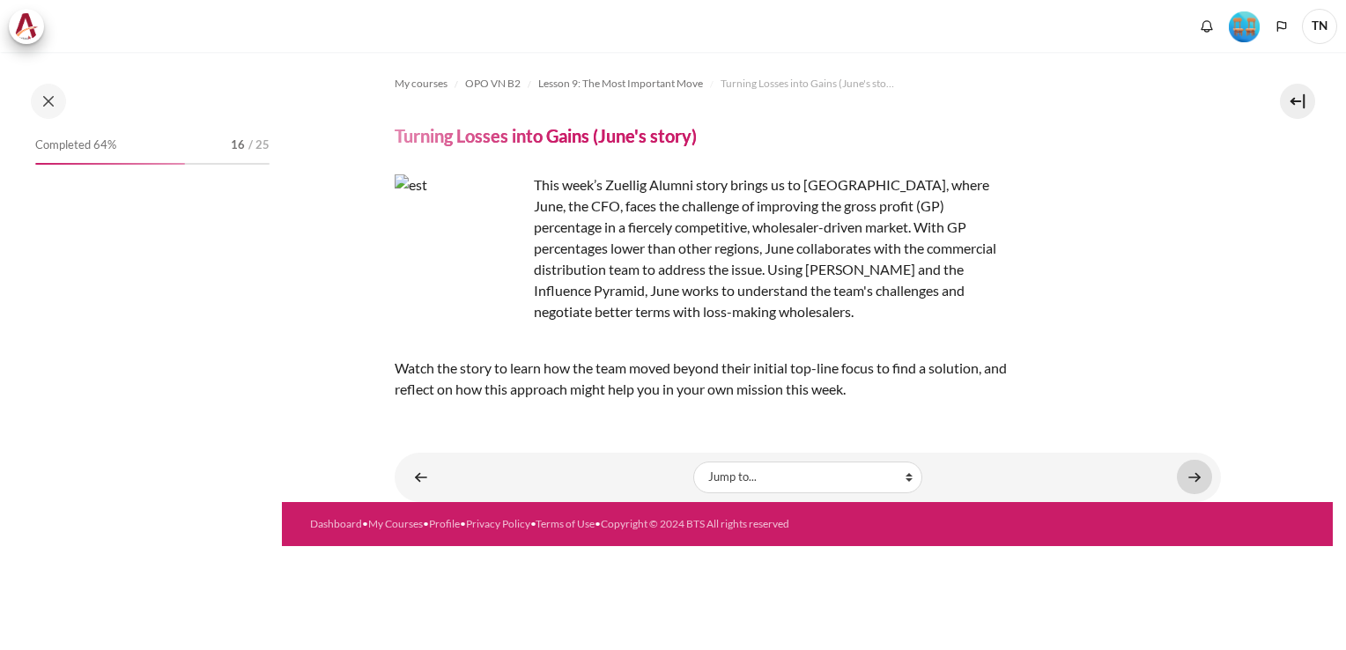
click at [1196, 471] on link "Content" at bounding box center [1194, 477] width 35 height 34
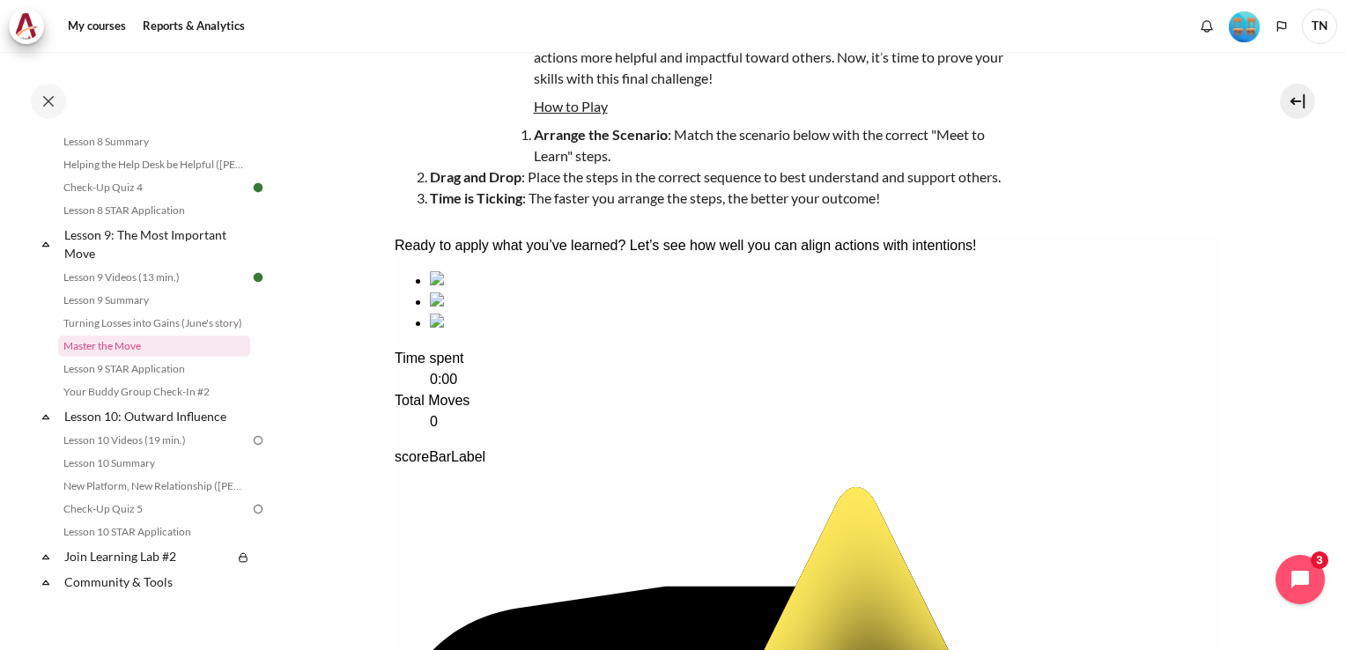
scroll to position [152, 0]
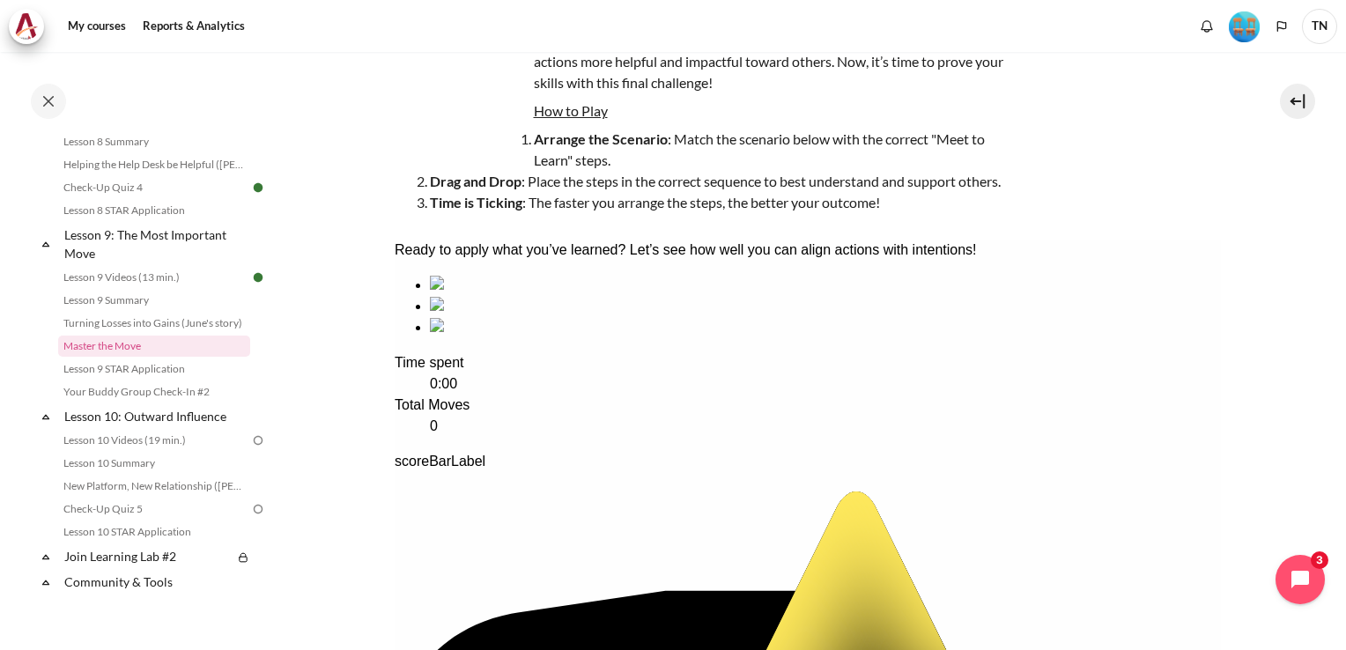
click at [509, 296] on div "sequencing item" at bounding box center [824, 285] width 791 height 21
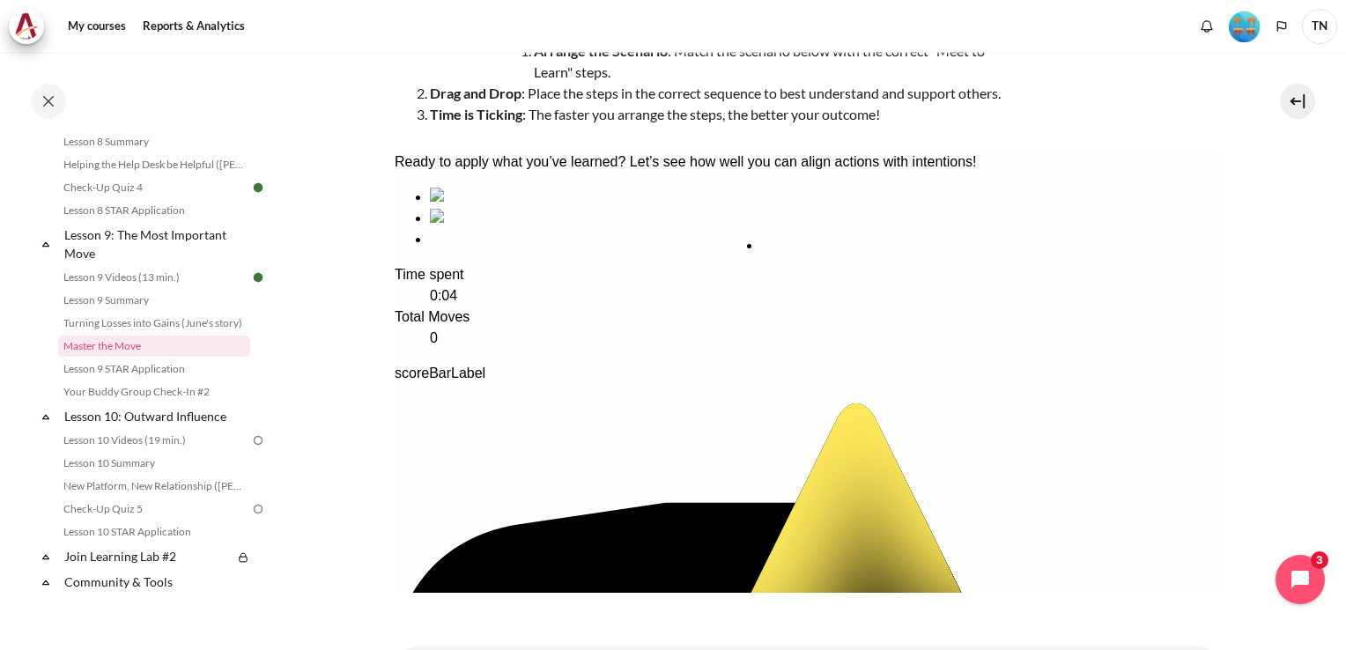
drag, startPoint x: 825, startPoint y: 333, endPoint x: 826, endPoint y: 345, distance: 11.6
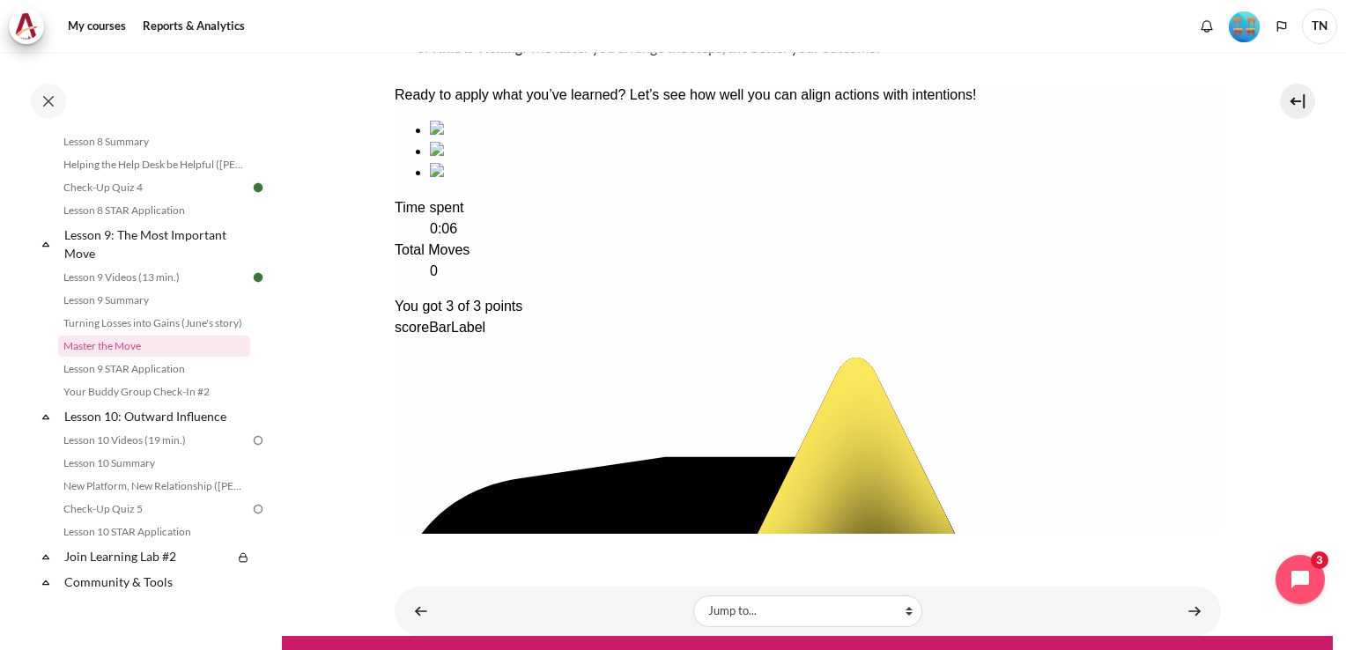
scroll to position [336, 0]
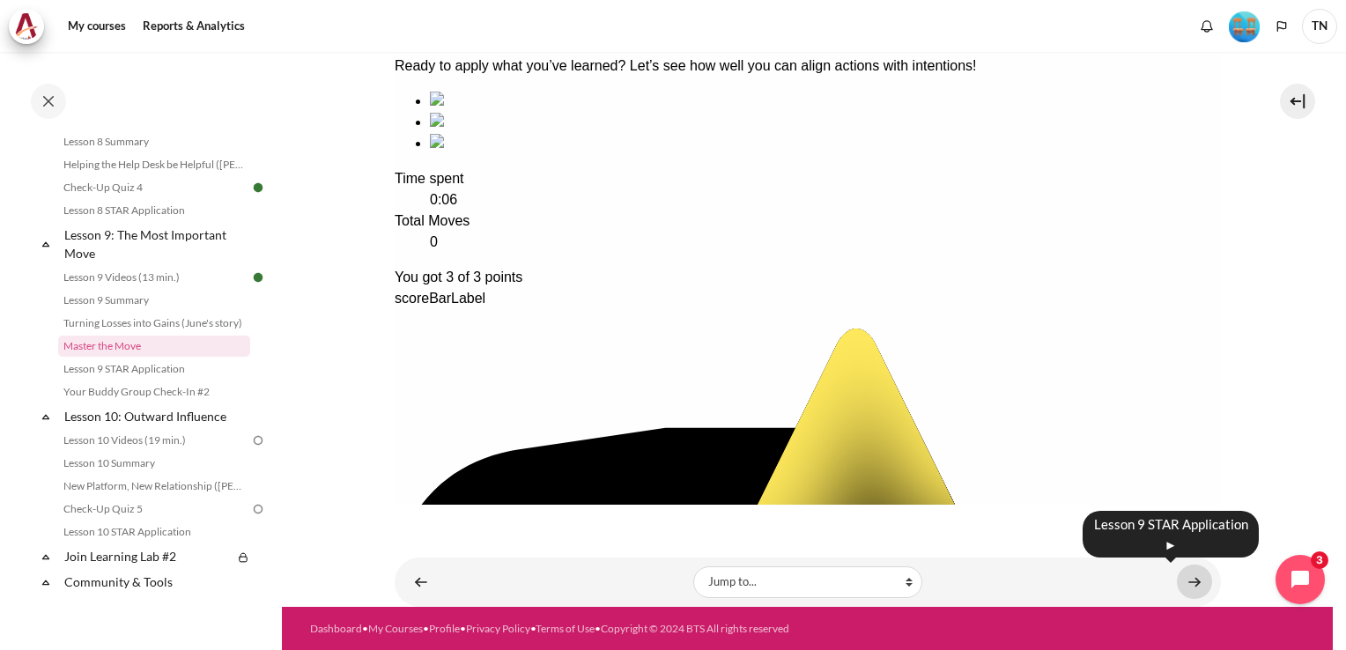
click at [1188, 577] on link "Content" at bounding box center [1194, 582] width 35 height 34
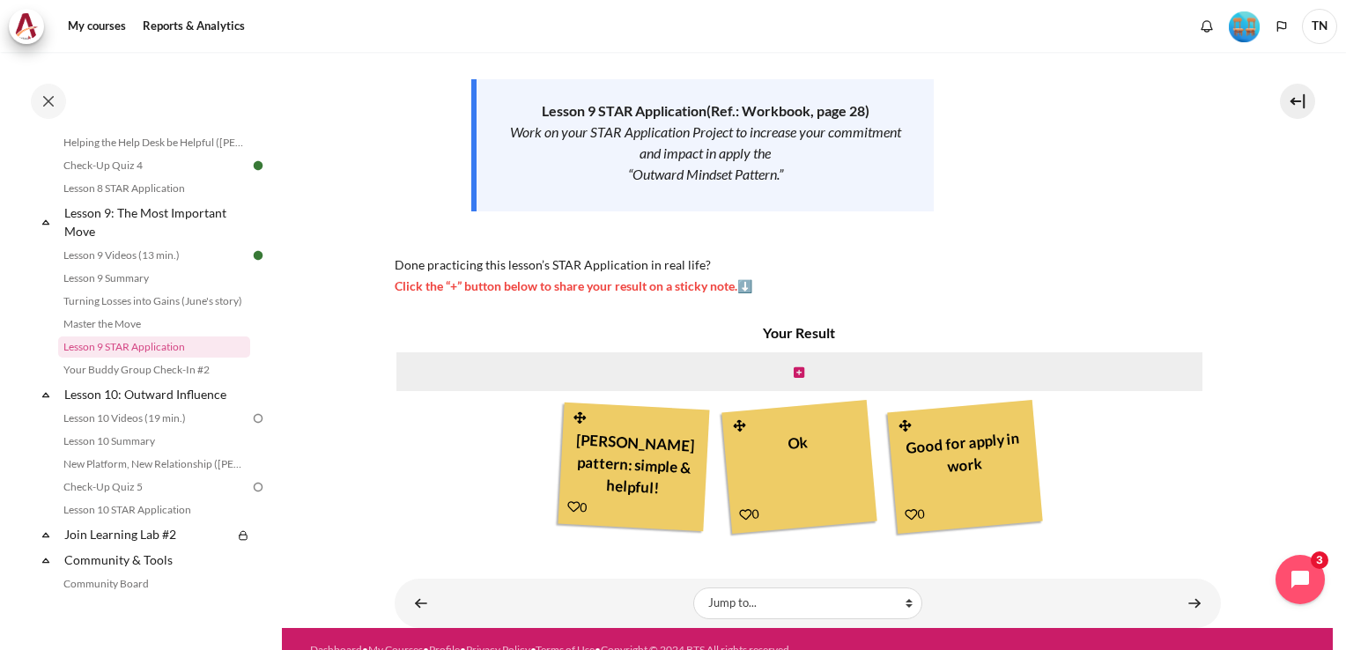
scroll to position [285, 0]
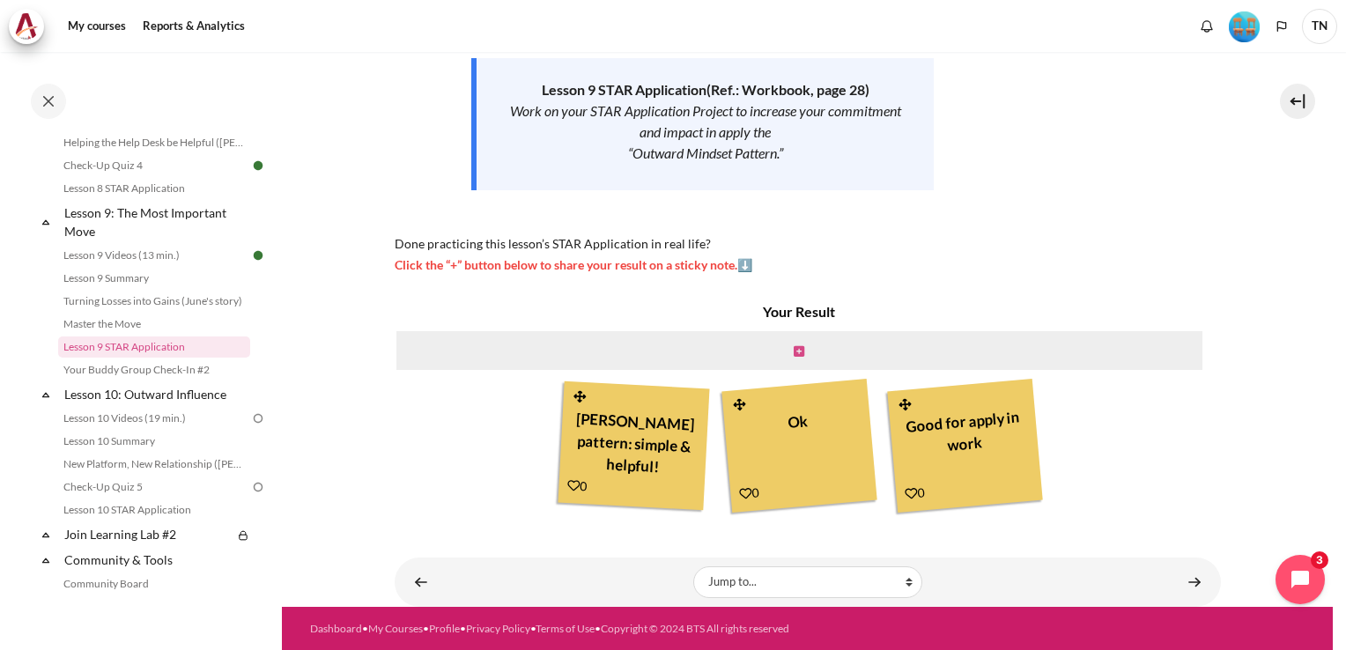
click at [794, 349] on icon "Content" at bounding box center [799, 351] width 11 height 12
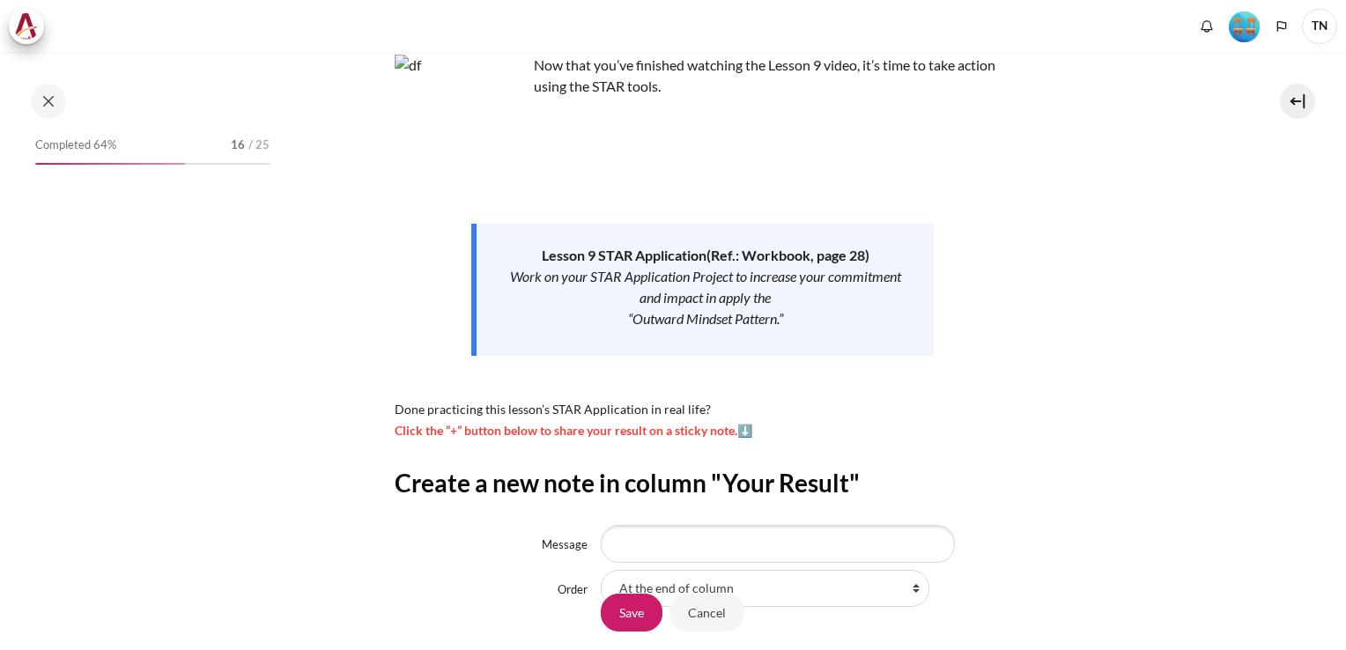
scroll to position [269, 0]
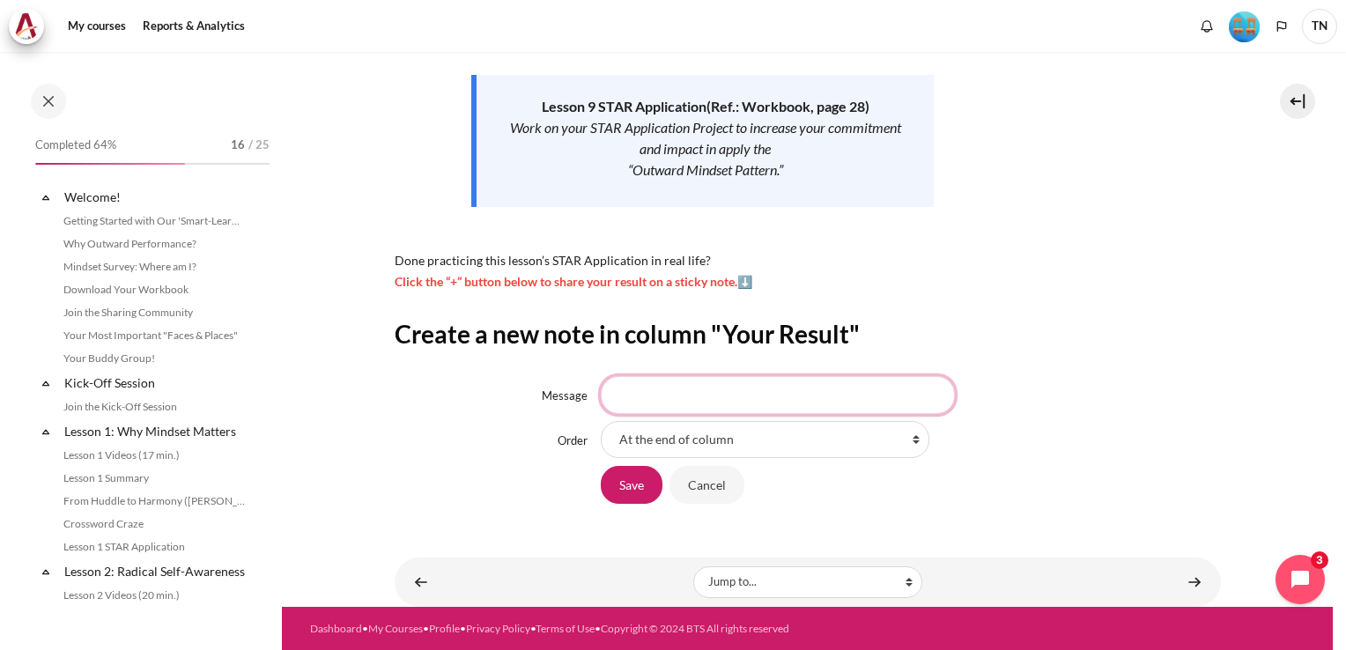
click at [648, 391] on input "Message" at bounding box center [778, 394] width 354 height 37
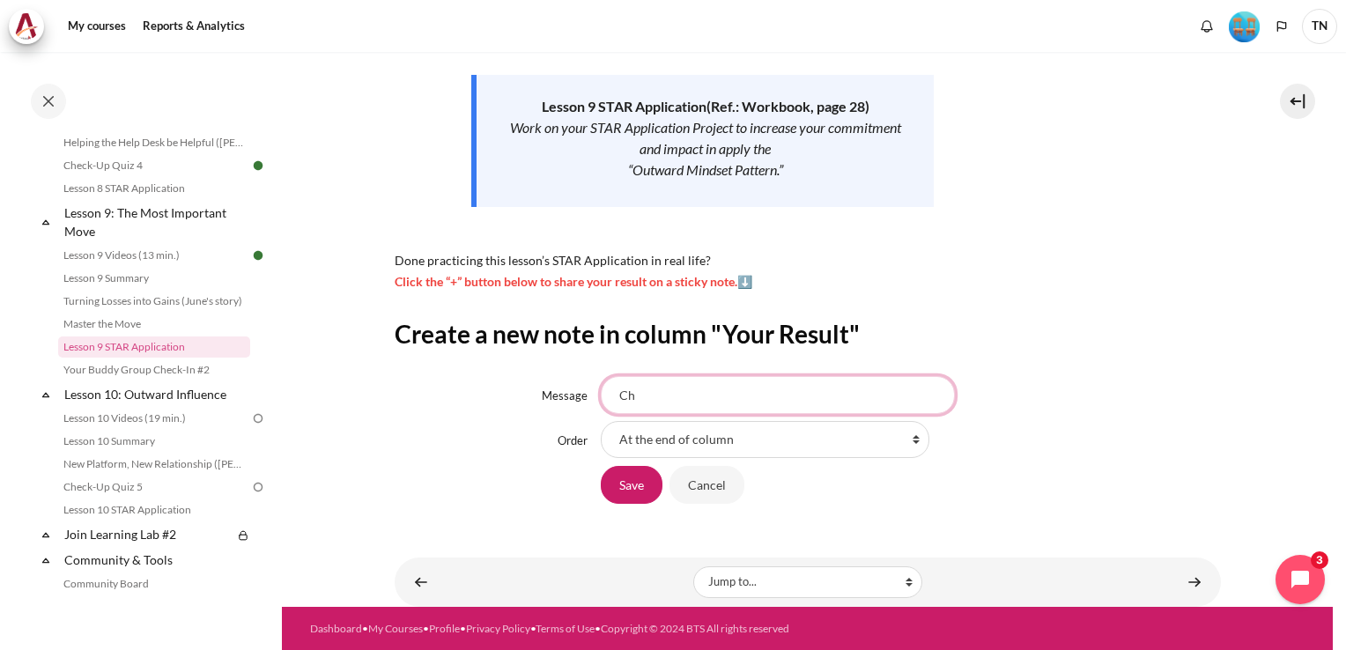
type input "C"
type input "good insight"
click at [634, 491] on input "Save" at bounding box center [632, 484] width 62 height 37
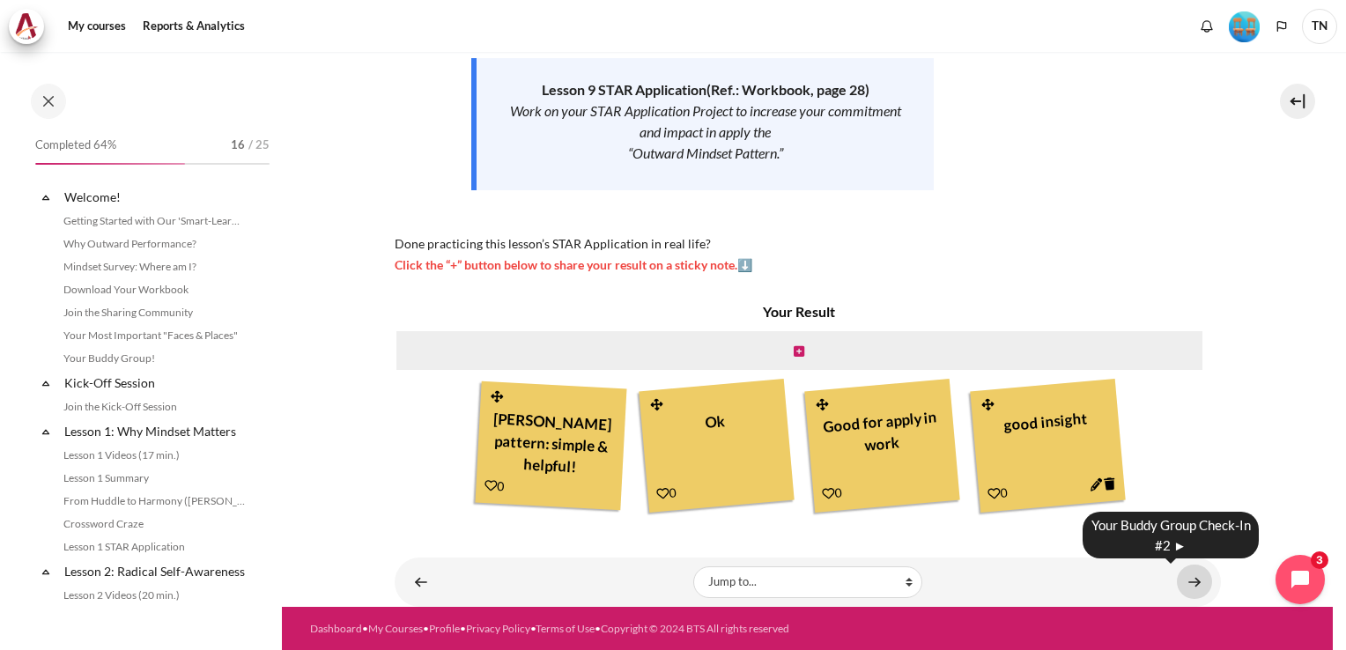
scroll to position [1425, 0]
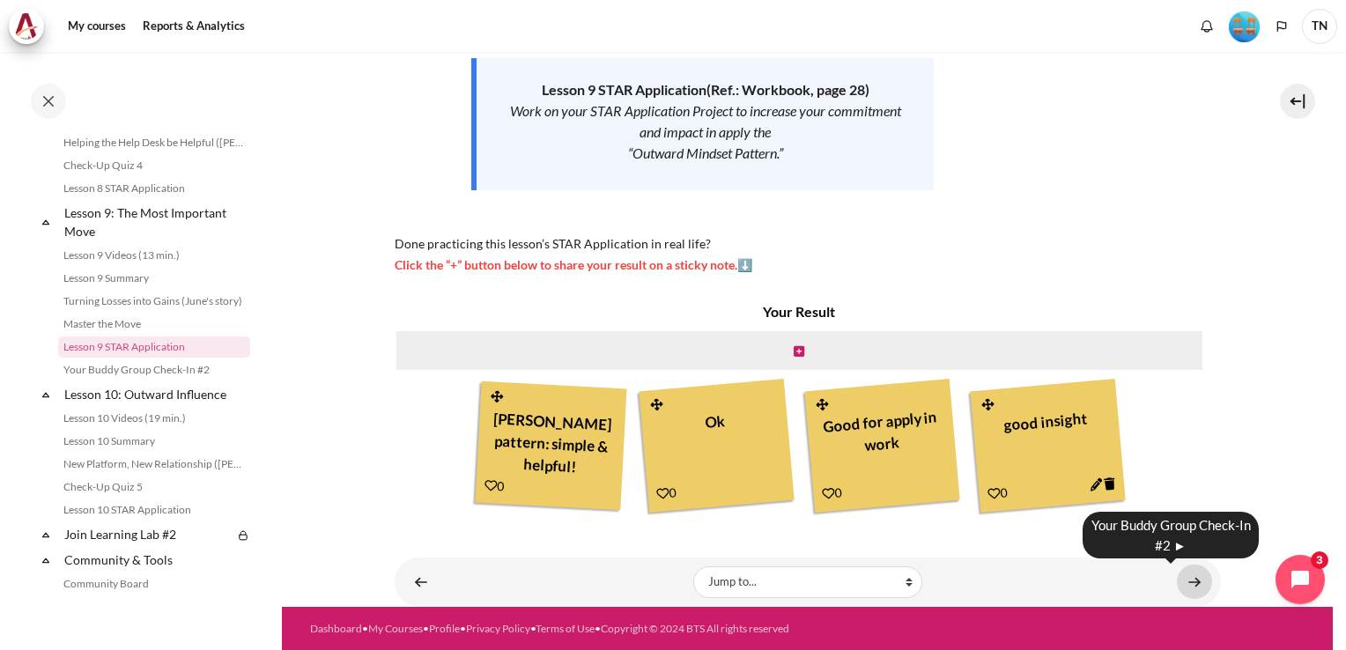
click at [1187, 580] on link "Content" at bounding box center [1194, 582] width 35 height 34
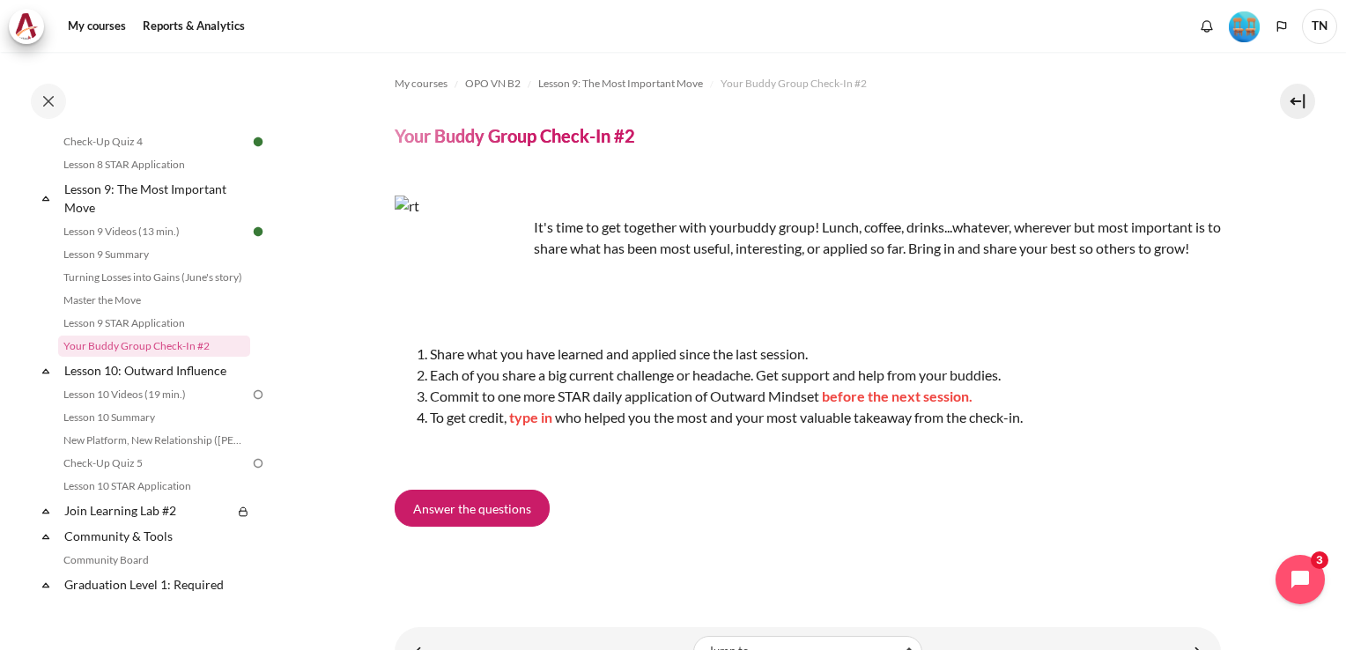
scroll to position [91, 0]
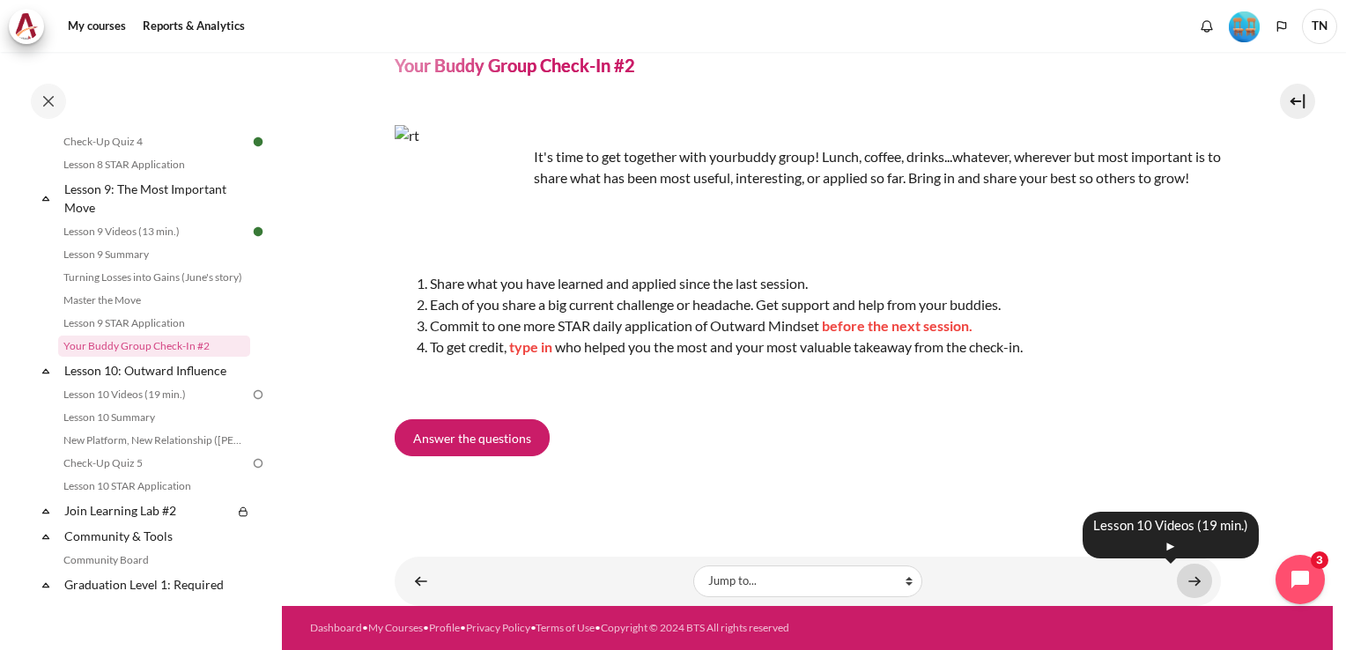
click at [1185, 576] on link "Content" at bounding box center [1194, 581] width 35 height 34
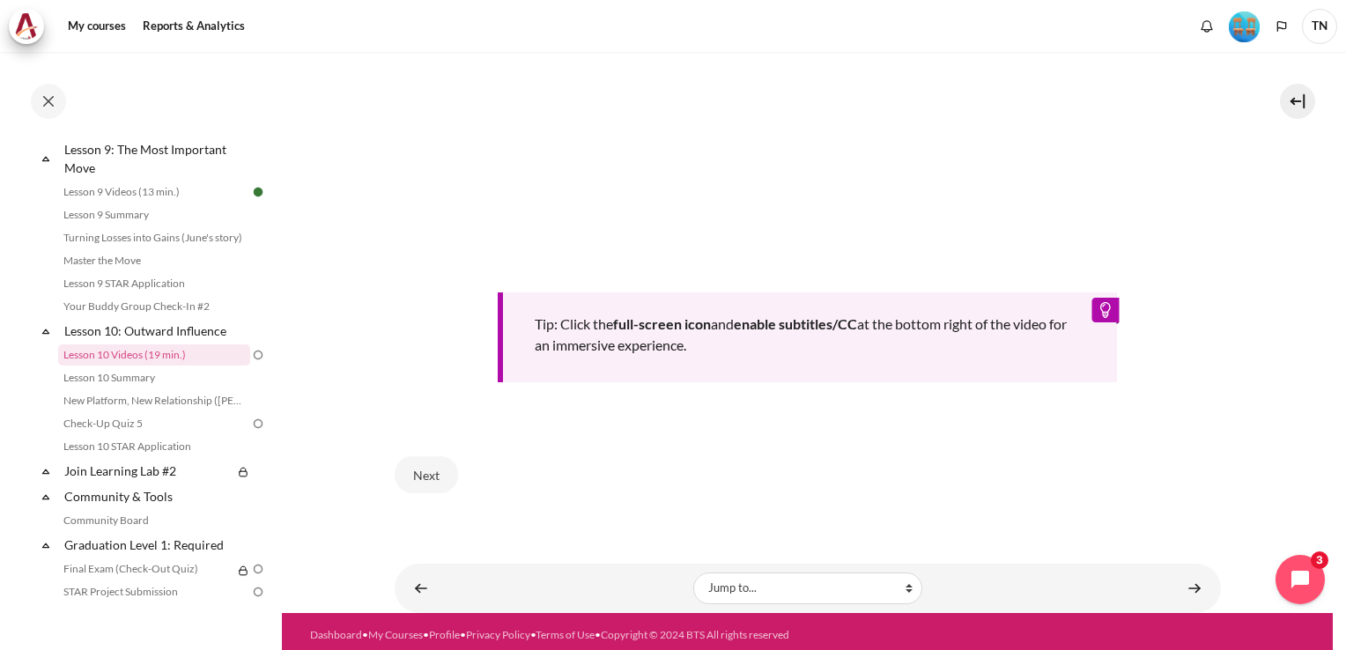
scroll to position [737, 0]
click at [430, 466] on button "Next" at bounding box center [426, 474] width 63 height 37
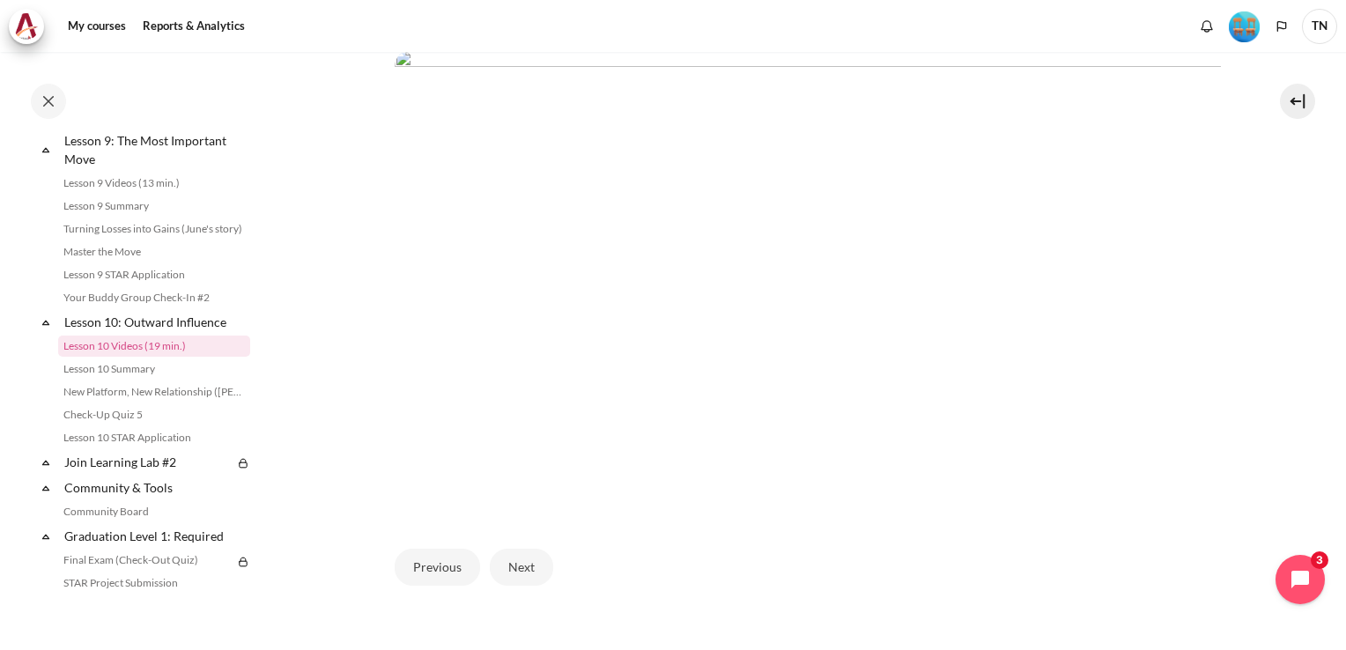
scroll to position [533, 0]
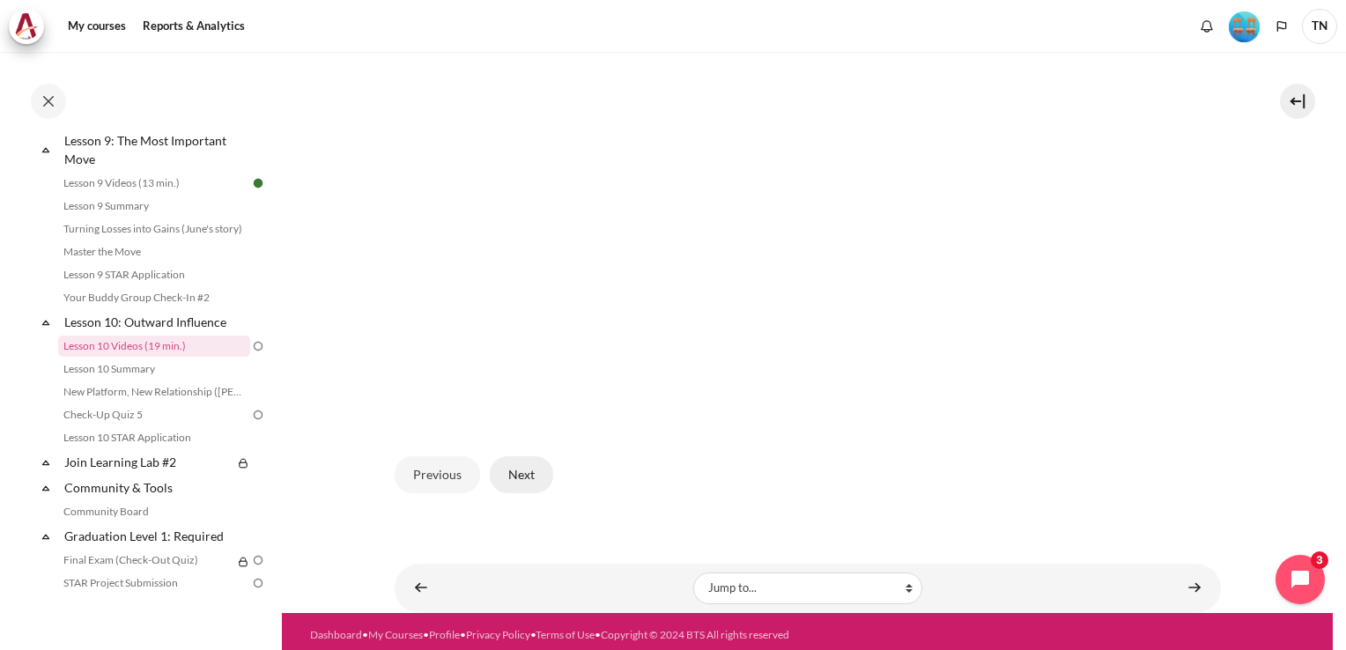
click at [513, 472] on button "Next" at bounding box center [521, 474] width 63 height 37
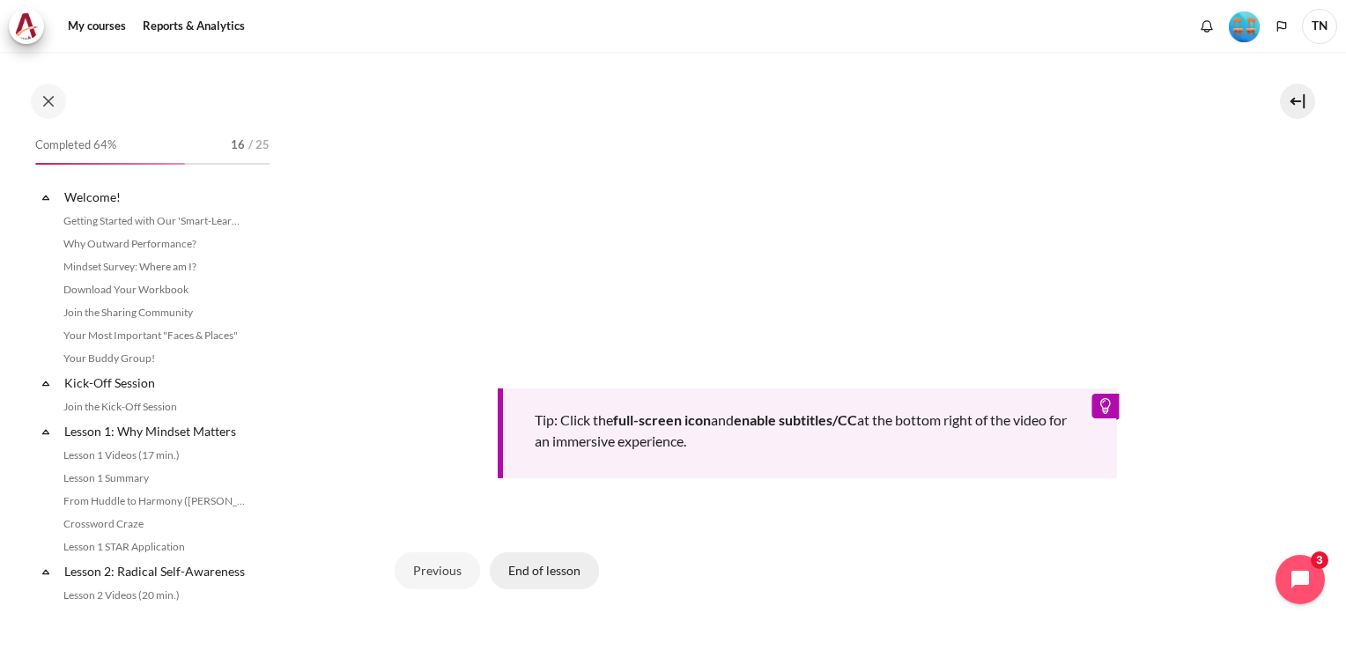
scroll to position [1497, 0]
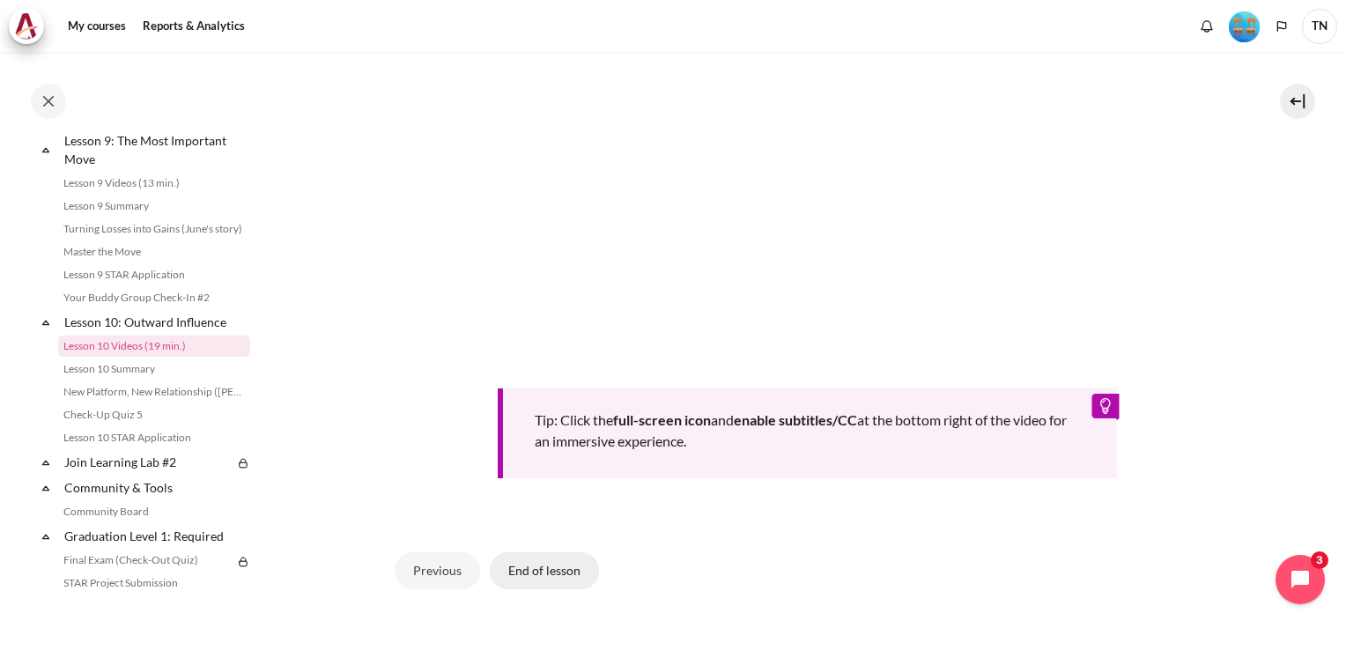
click at [539, 565] on button "End of lesson" at bounding box center [544, 570] width 109 height 37
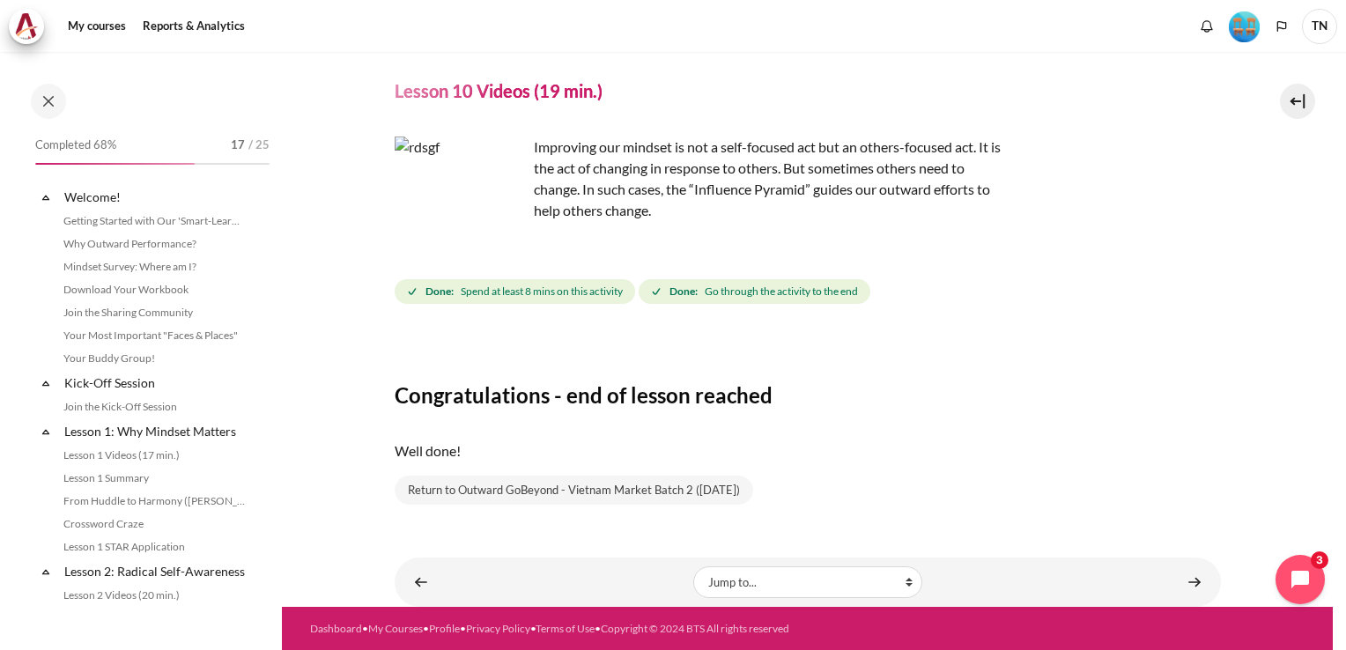
scroll to position [1497, 0]
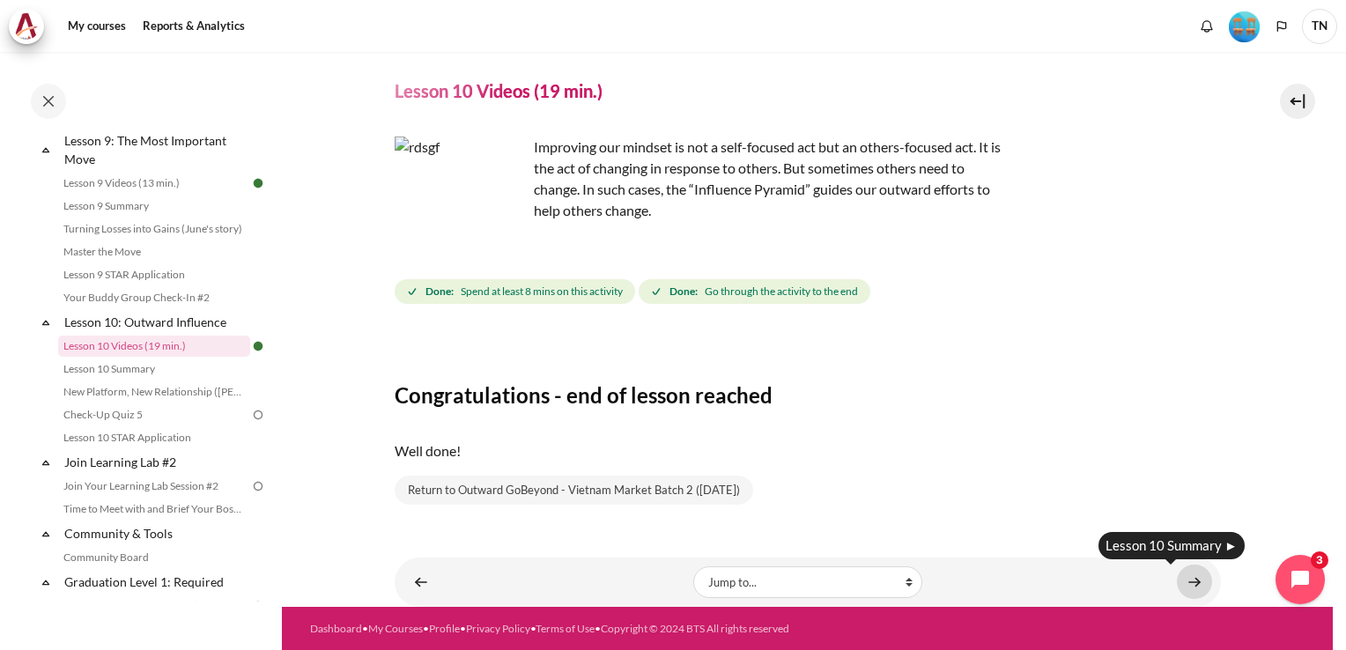
click at [1184, 582] on link "Content" at bounding box center [1194, 582] width 35 height 34
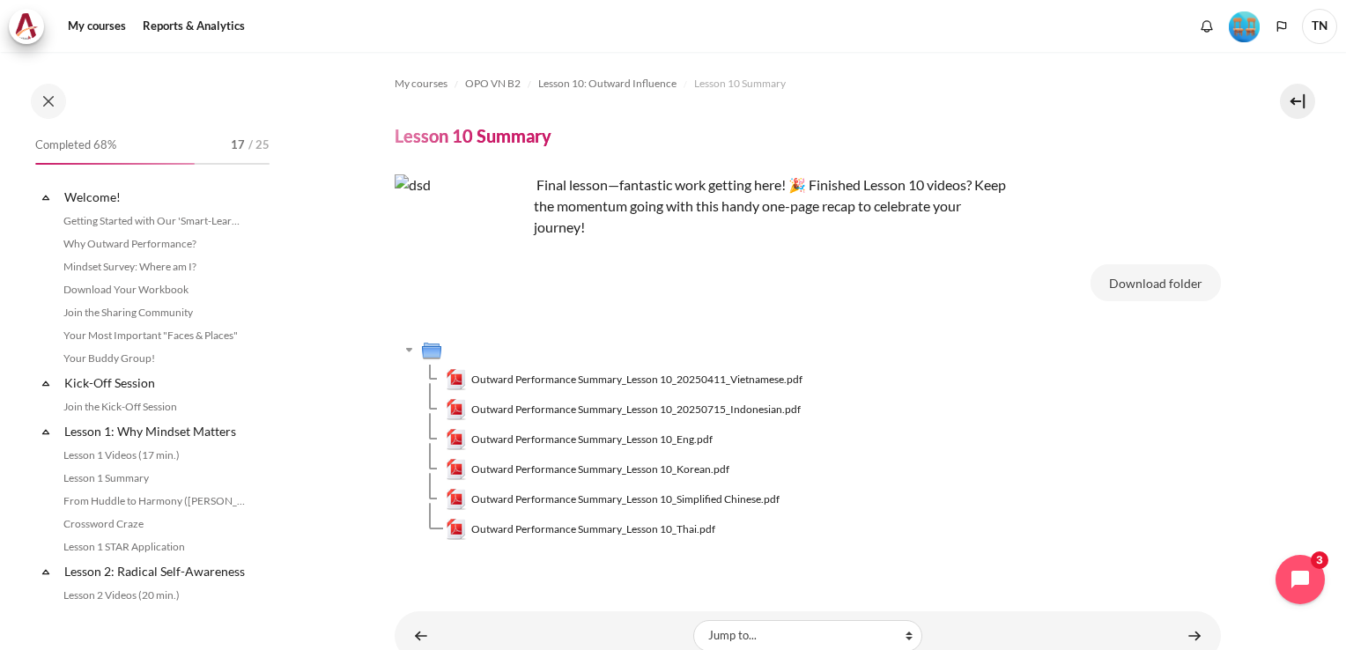
scroll to position [1519, 0]
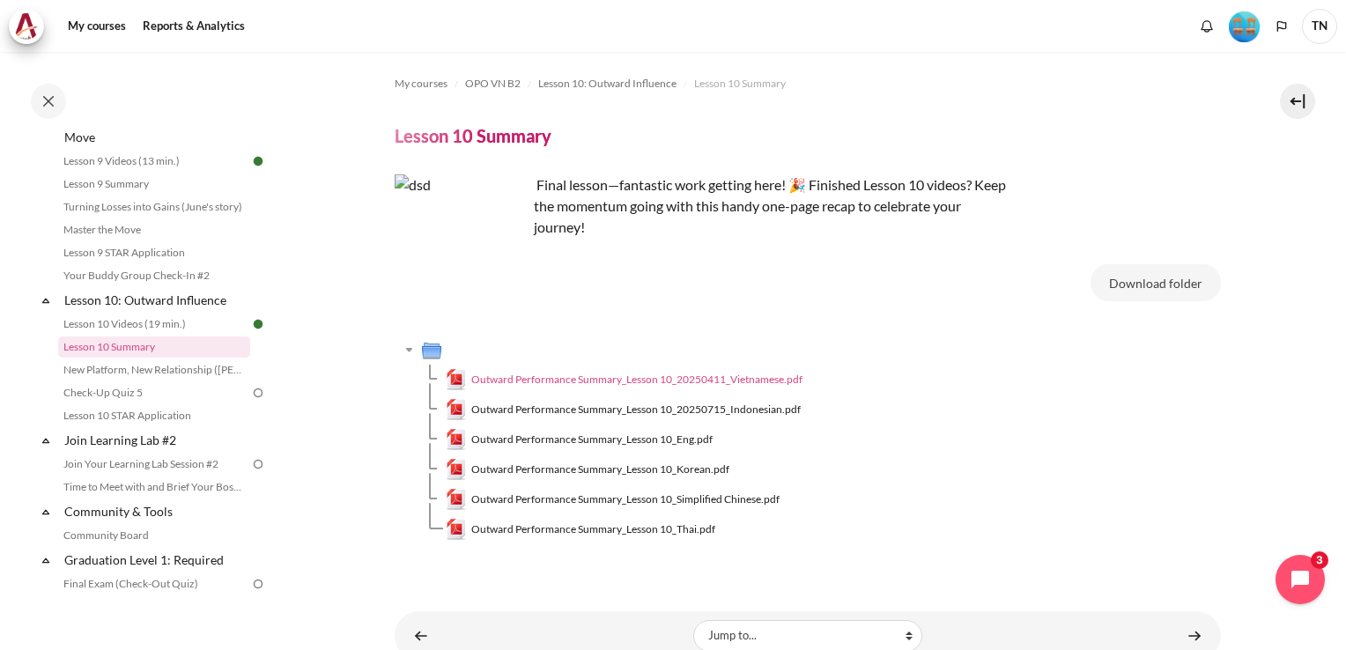
click at [705, 386] on span "Outward Performance Summary_Lesson 10_20250411_Vietnamese.pdf" at bounding box center [636, 380] width 331 height 16
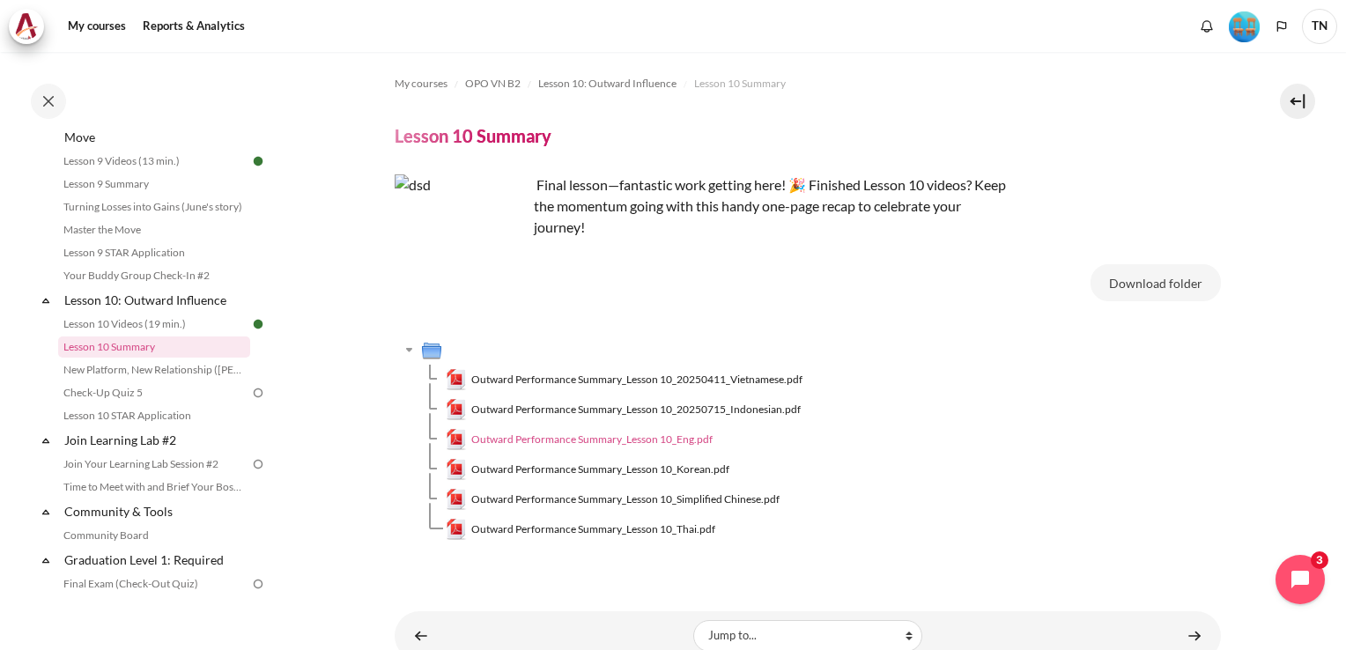
drag, startPoint x: 675, startPoint y: 438, endPoint x: 685, endPoint y: 430, distance: 13.2
click at [676, 437] on span "Outward Performance Summary_Lesson 10_Eng.pdf" at bounding box center [591, 440] width 241 height 16
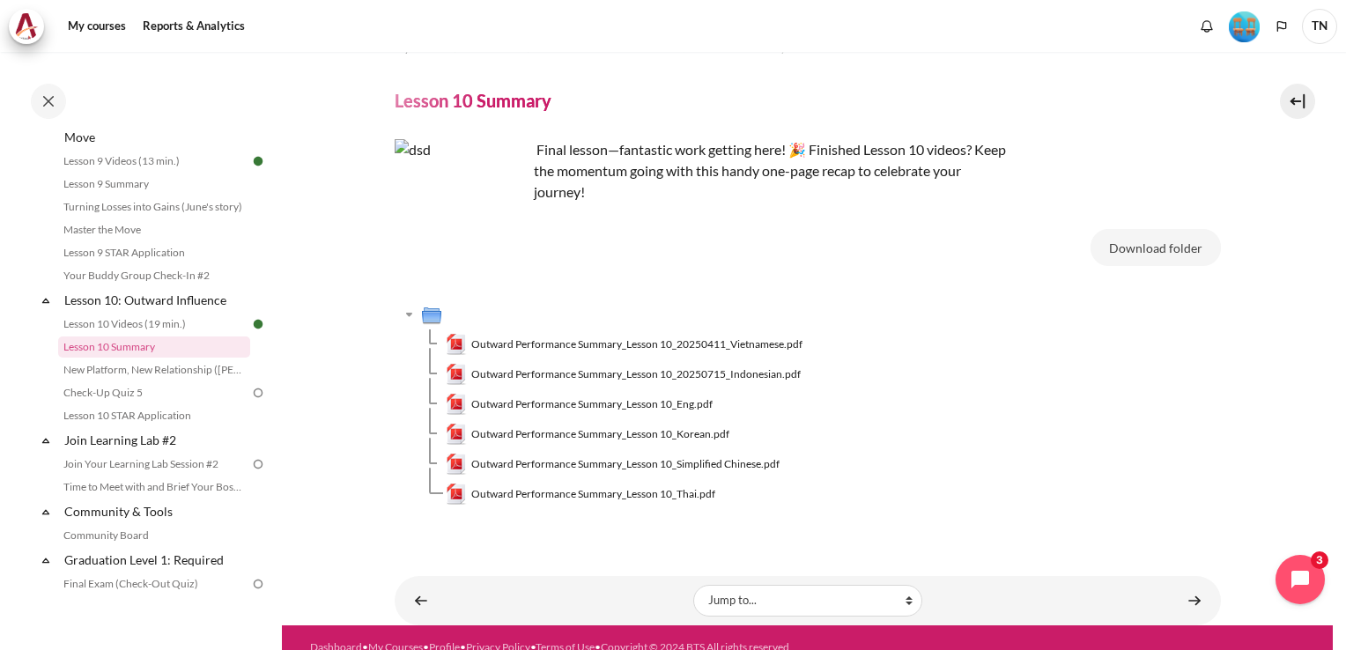
scroll to position [54, 0]
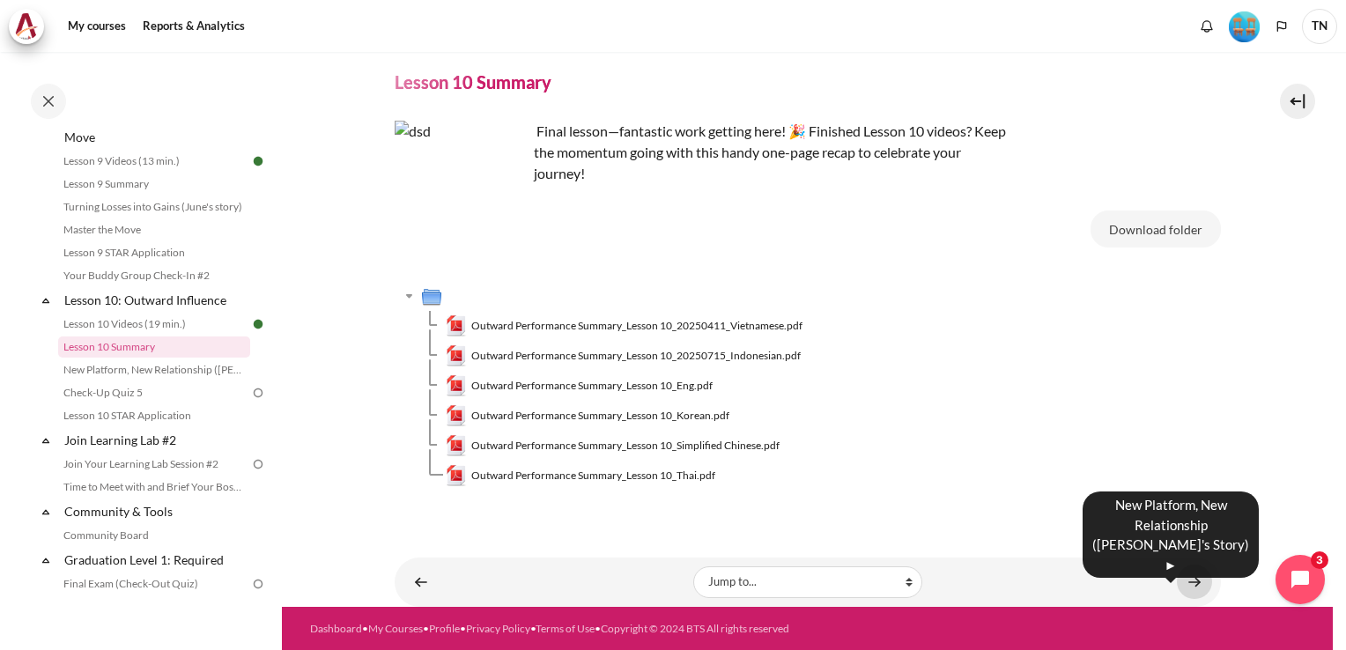
click at [1179, 597] on link "Content" at bounding box center [1194, 582] width 35 height 34
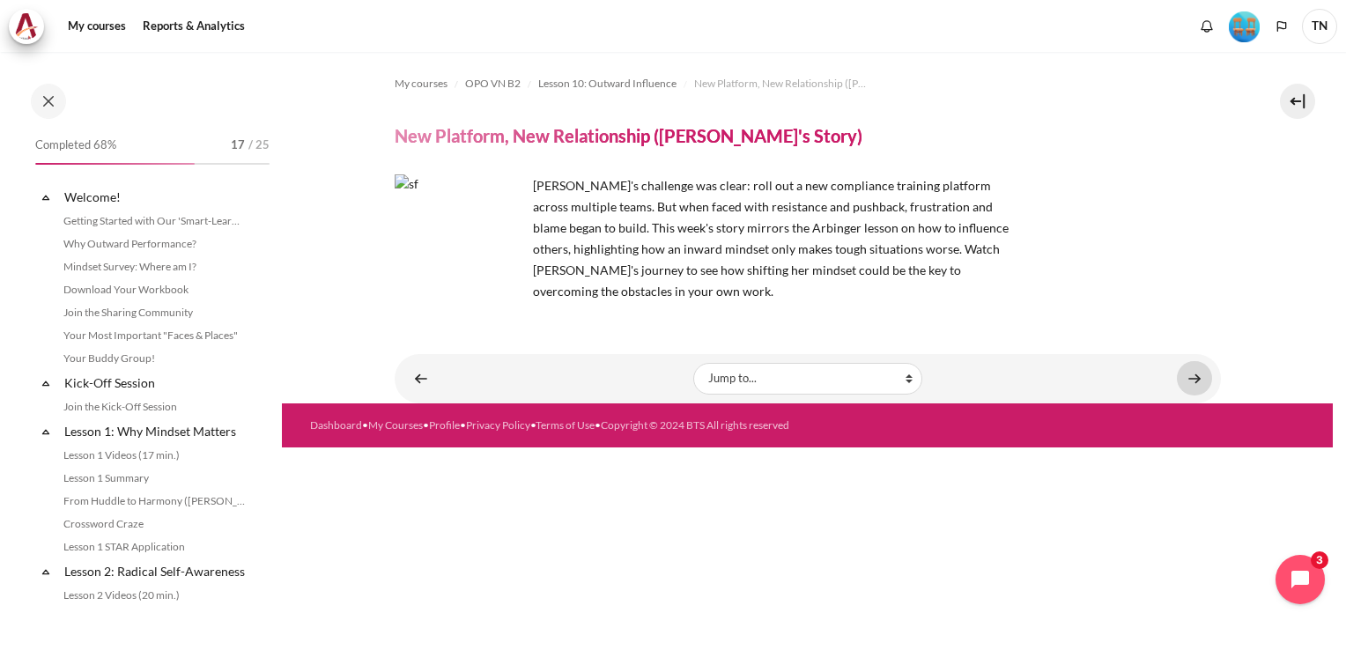
scroll to position [1543, 0]
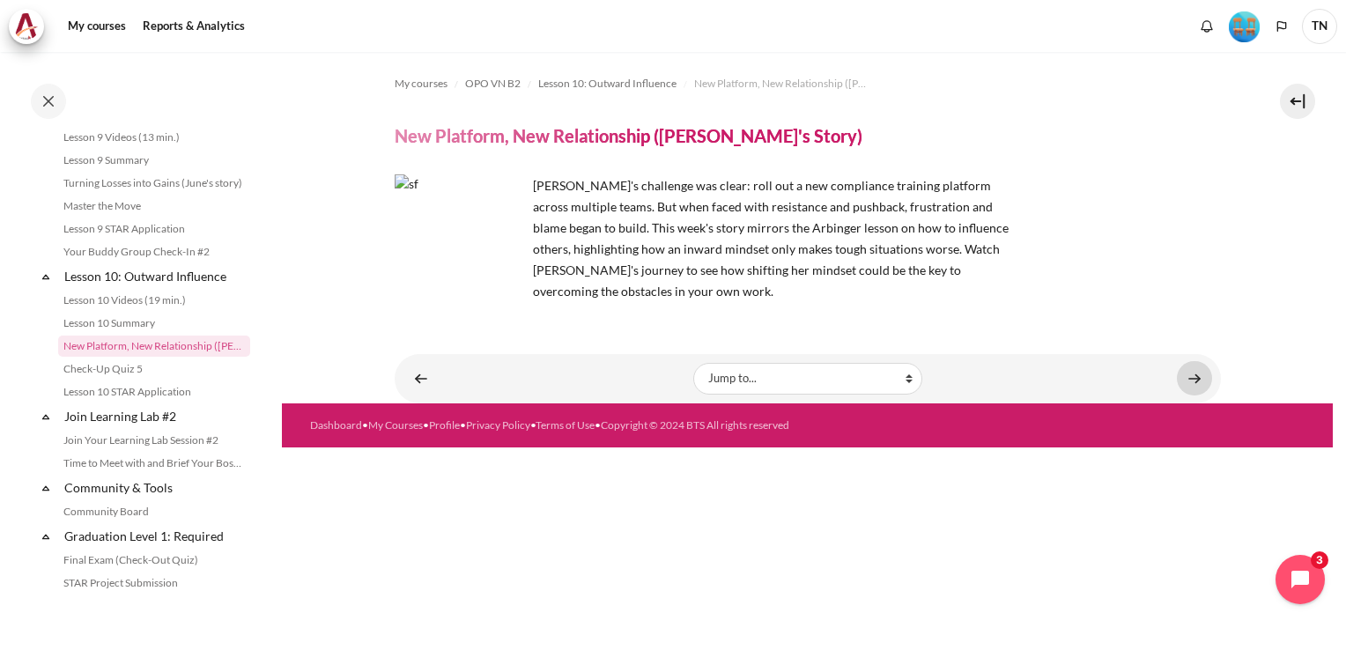
click at [1187, 379] on link "Content" at bounding box center [1194, 378] width 35 height 34
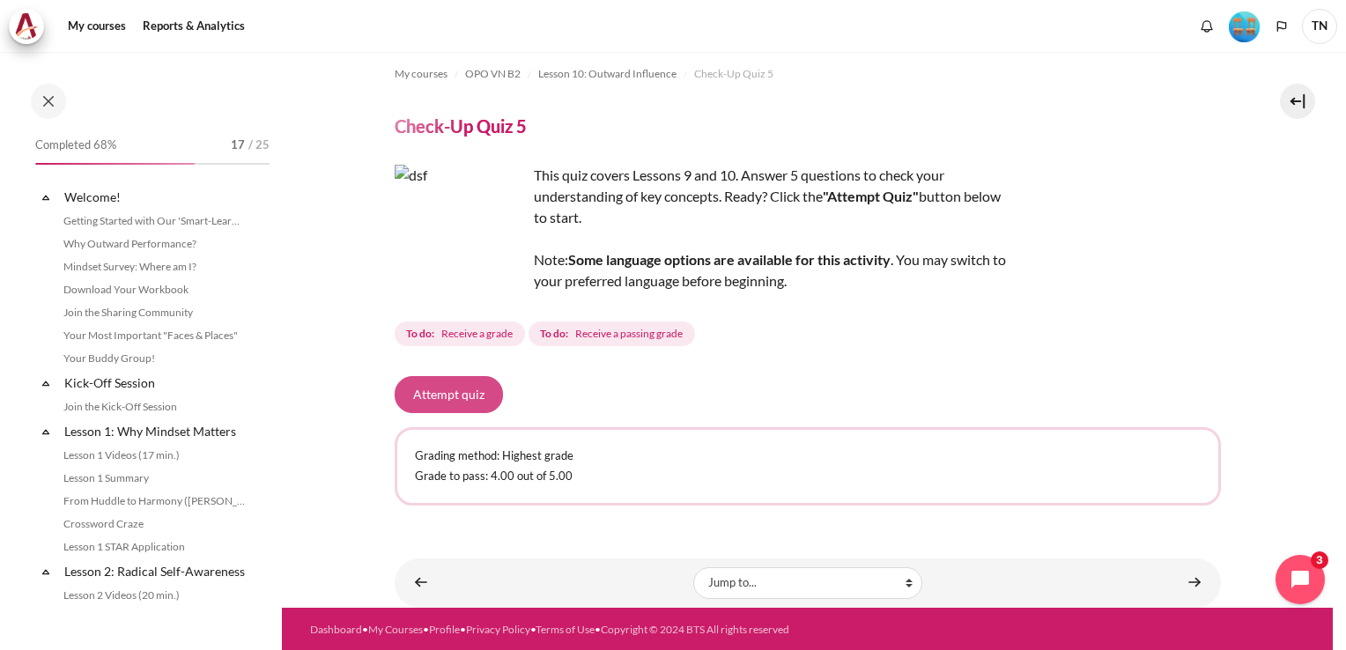
scroll to position [1565, 0]
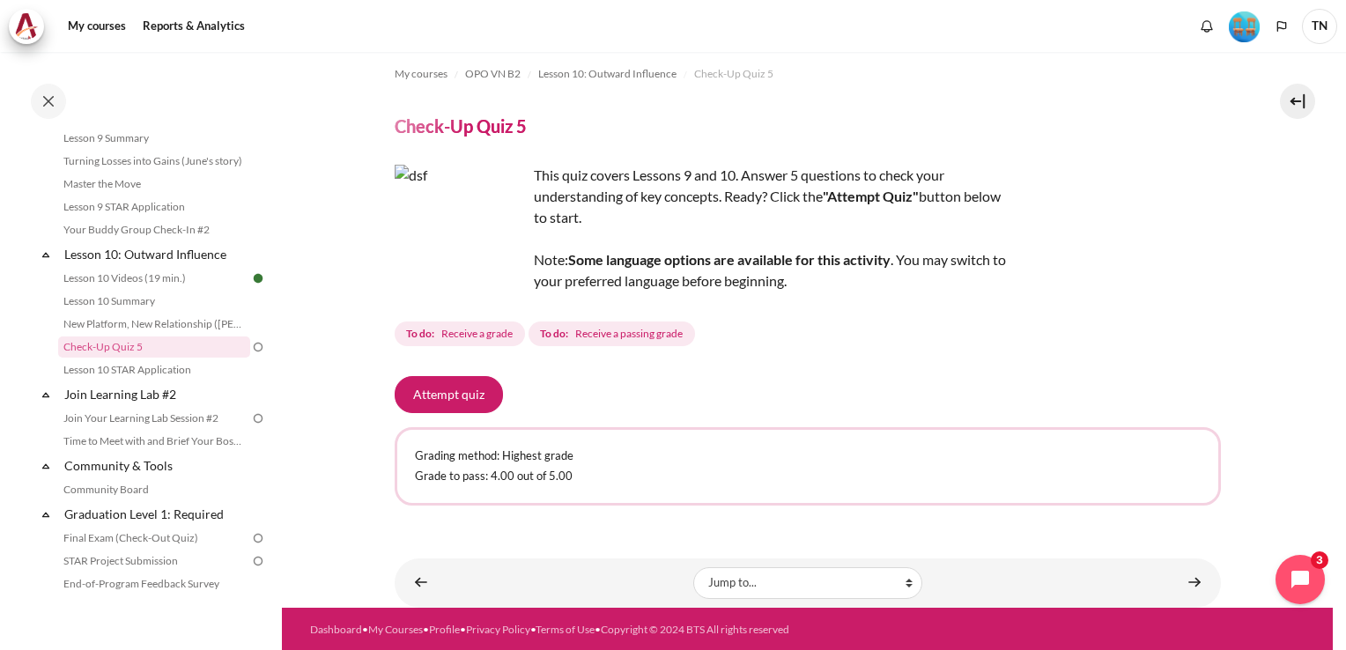
click at [468, 396] on button "Attempt quiz" at bounding box center [449, 394] width 108 height 37
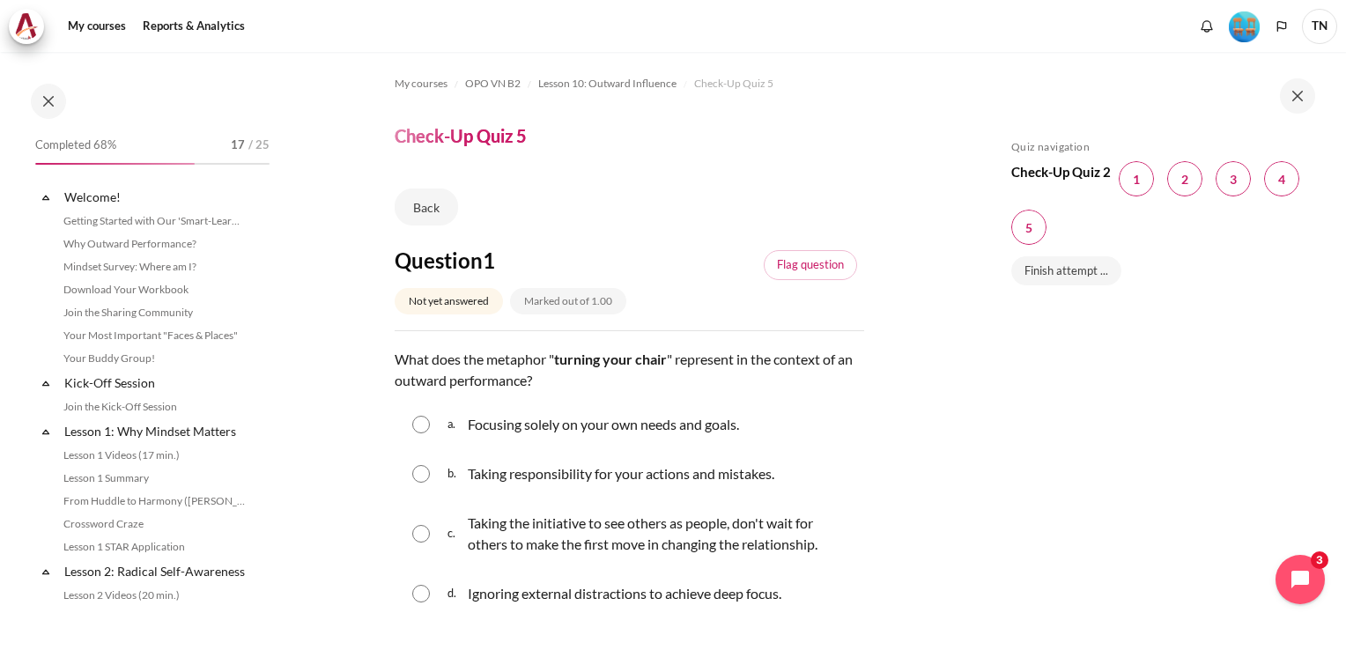
scroll to position [1565, 0]
